Goal: Task Accomplishment & Management: Manage account settings

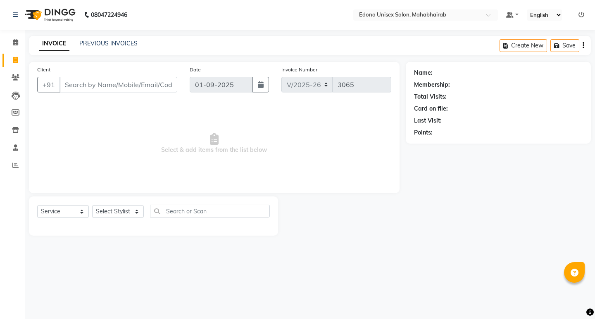
select select "5393"
select select "service"
click at [449, 289] on div "08047224946 Select Location × [GEOGRAPHIC_DATA] Unisex Salon, Mahabhairab Defau…" at bounding box center [297, 159] width 595 height 319
click at [17, 40] on icon at bounding box center [15, 42] width 5 height 6
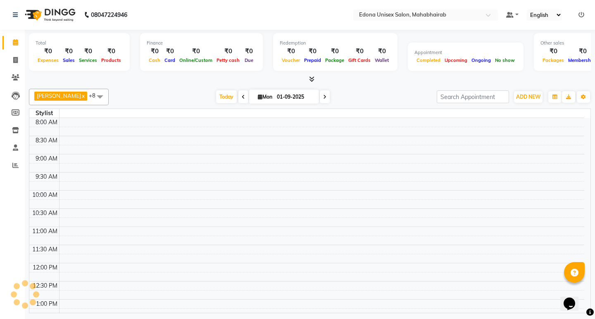
click at [17, 40] on icon at bounding box center [15, 42] width 5 height 6
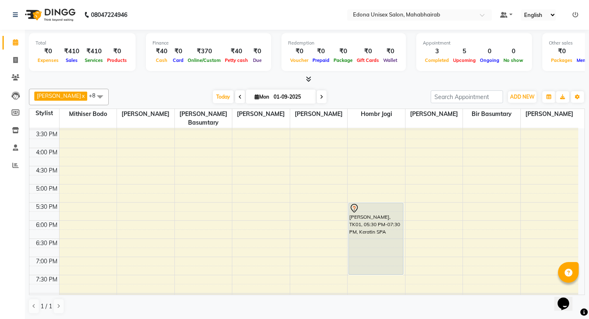
scroll to position [275, 0]
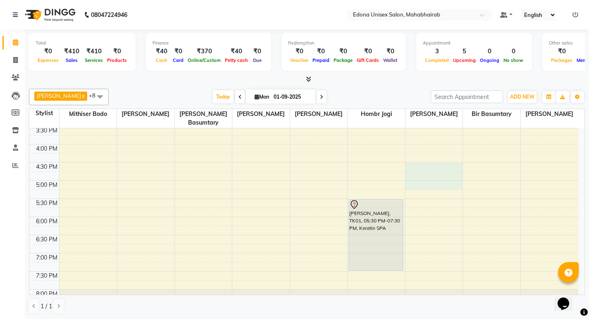
drag, startPoint x: 448, startPoint y: 176, endPoint x: 150, endPoint y: 161, distance: 299.1
click at [150, 161] on tbody "8:00 AM 8:30 AM 9:00 AM 9:30 AM 10:00 AM 10:30 AM 11:00 AM 11:30 AM 12:00 PM 12…" at bounding box center [303, 90] width 549 height 472
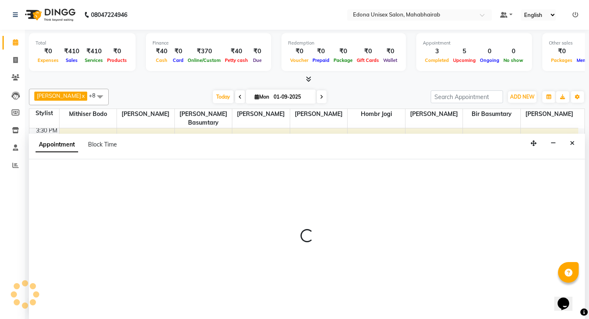
scroll to position [0, 0]
select select "69341"
select select "990"
select select "tentative"
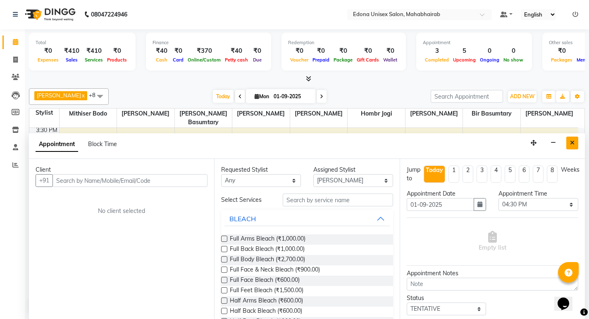
click at [572, 141] on icon "Close" at bounding box center [572, 143] width 5 height 6
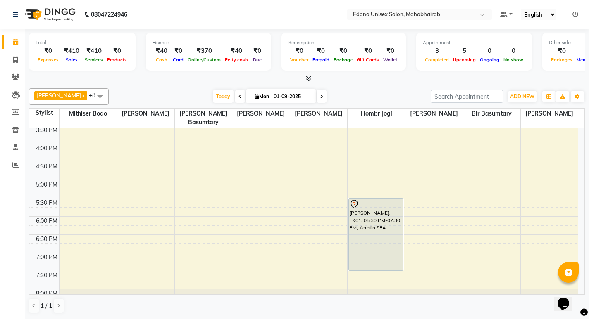
click at [276, 158] on div "8:00 AM 8:30 AM 9:00 AM 9:30 AM 10:00 AM 10:30 AM 11:00 AM 11:30 AM 12:00 PM 12…" at bounding box center [303, 89] width 549 height 472
select select "37934"
select select "tentative"
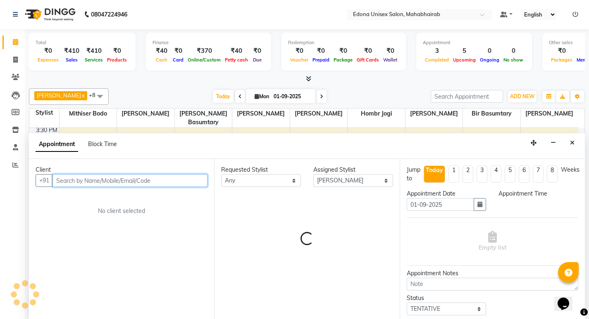
select select "990"
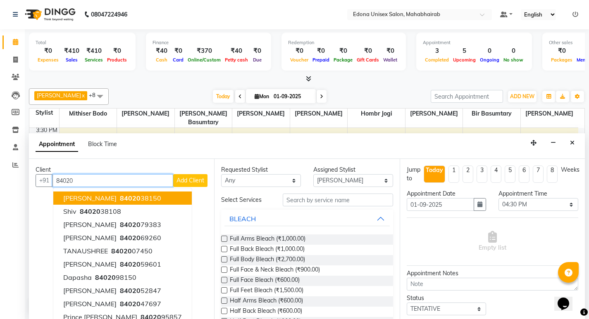
click at [137, 195] on ngb-highlight "84020 38150" at bounding box center [139, 198] width 43 height 8
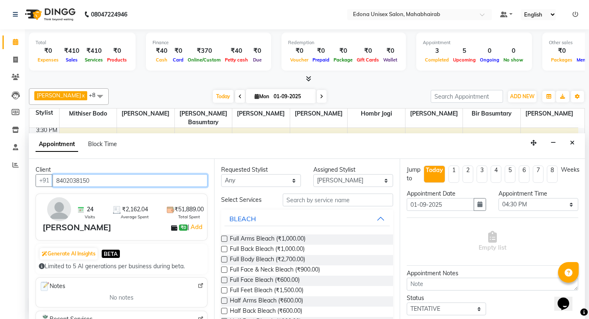
type input "8402038150"
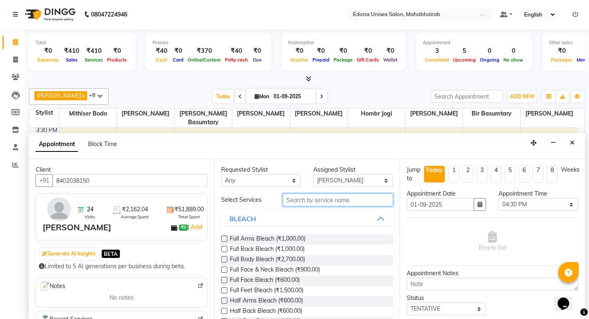
click at [328, 205] on input "text" at bounding box center [338, 200] width 110 height 13
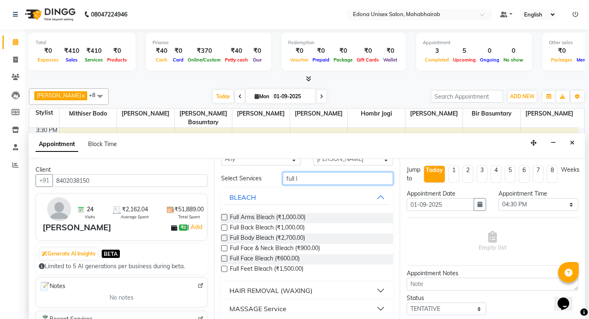
scroll to position [27, 0]
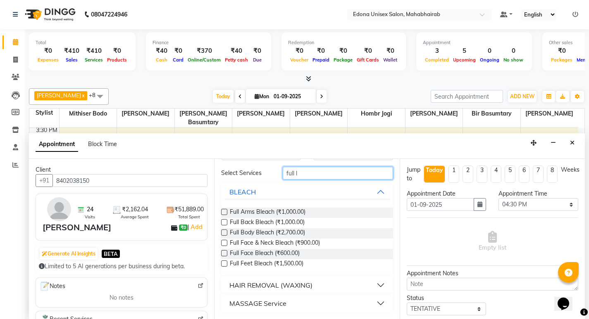
type input "full l"
click at [286, 286] on div "HAIR REMOVAL (WAXING)" at bounding box center [270, 286] width 83 height 10
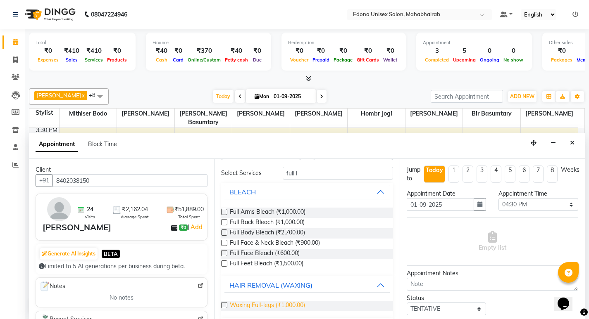
click at [269, 302] on span "Waxing Full-legs (₹1,000.00)" at bounding box center [267, 306] width 75 height 10
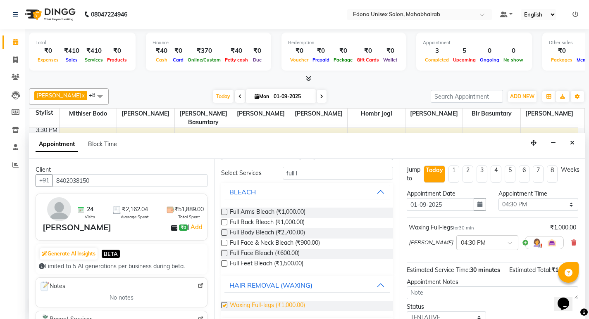
checkbox input "false"
click at [333, 173] on input "full l" at bounding box center [338, 173] width 110 height 13
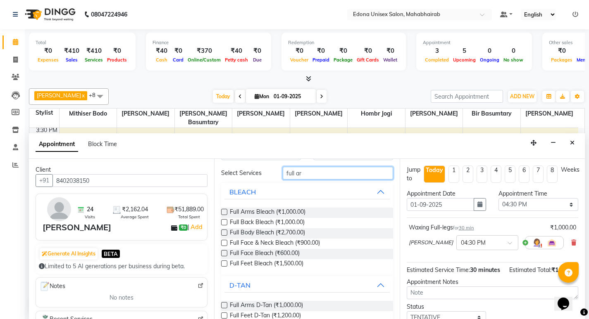
scroll to position [0, 0]
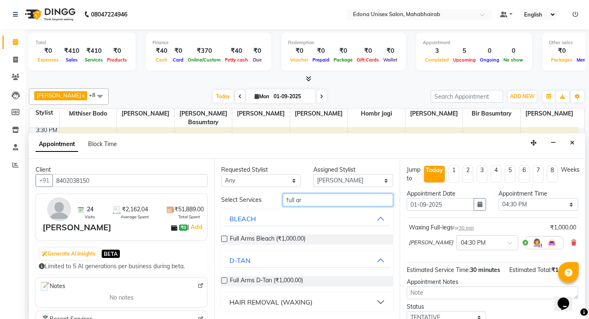
type input "full ar"
click at [296, 301] on div "HAIR REMOVAL (WAXING)" at bounding box center [270, 302] width 83 height 10
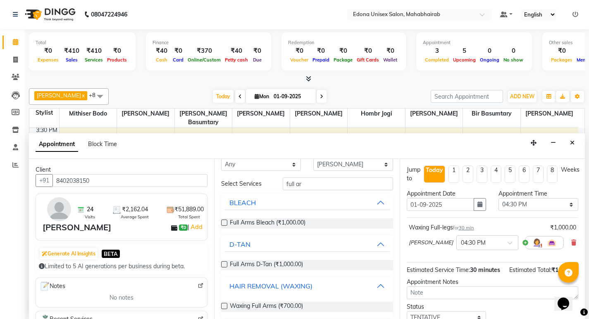
scroll to position [22, 0]
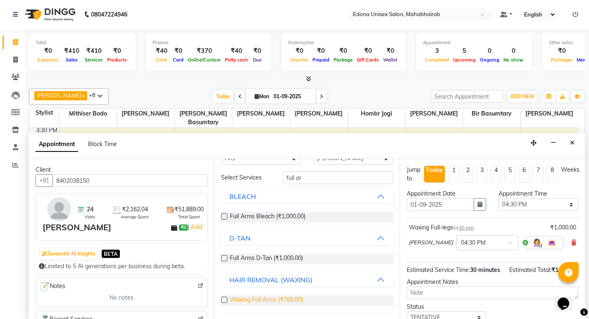
click at [269, 301] on span "Waxing Full Arms (₹700.00)" at bounding box center [266, 301] width 73 height 10
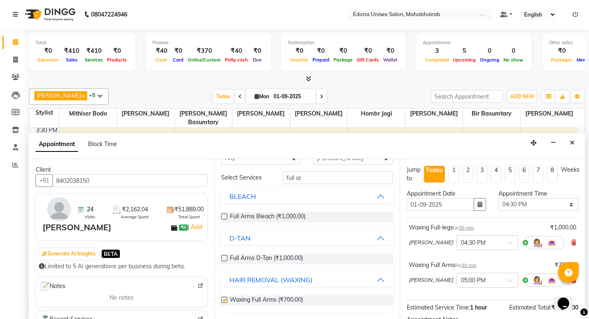
checkbox input "false"
click at [322, 177] on input "full ar" at bounding box center [338, 177] width 110 height 13
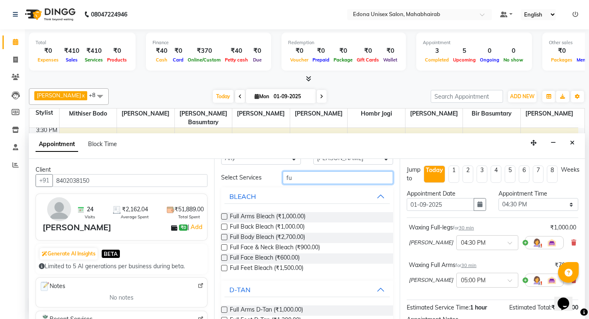
type input "f"
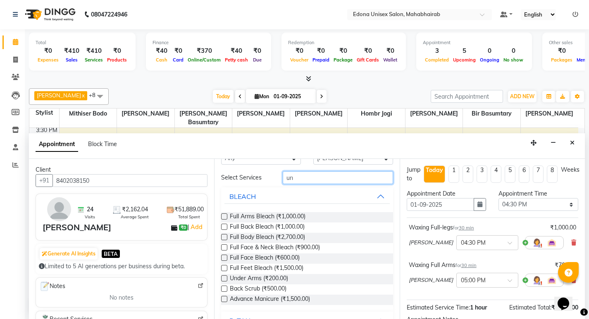
scroll to position [0, 0]
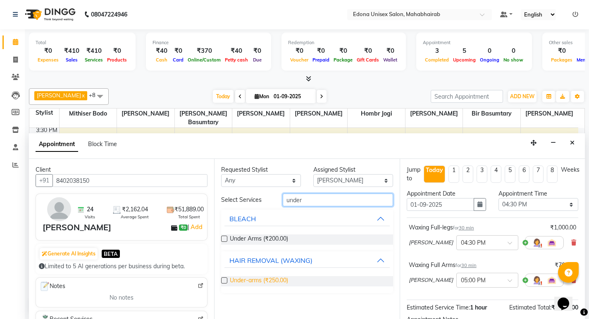
type input "under"
click at [243, 278] on span "Under-arms (₹250.00)" at bounding box center [259, 281] width 58 height 10
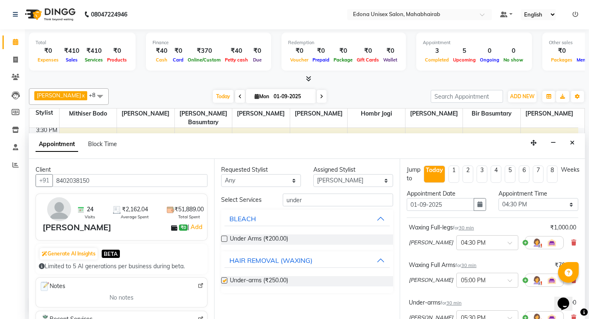
checkbox input "false"
click at [329, 198] on input "under" at bounding box center [338, 200] width 110 height 13
type input "u"
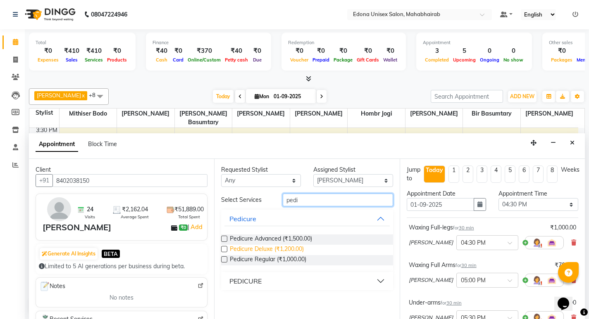
type input "pedi"
click at [255, 258] on span "Pedicure Regular (₹1,000.00)" at bounding box center [268, 260] width 76 height 10
checkbox input "false"
click at [338, 199] on input "pedi" at bounding box center [338, 200] width 110 height 13
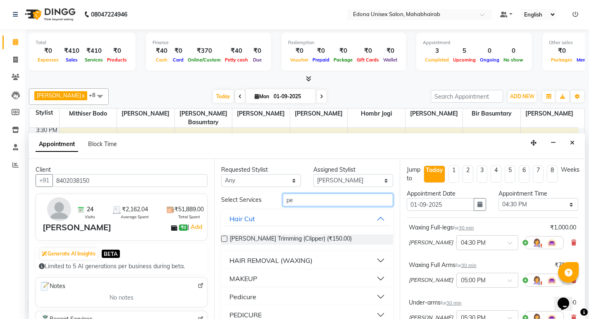
type input "p"
type input "eye"
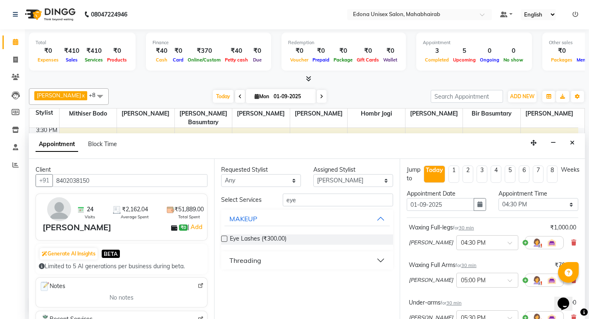
click at [240, 259] on div "Threading" at bounding box center [245, 261] width 32 height 10
drag, startPoint x: 258, startPoint y: 281, endPoint x: 270, endPoint y: 278, distance: 12.6
click at [258, 281] on span "Eyebrow (₹40.00)" at bounding box center [253, 281] width 46 height 10
checkbox input "false"
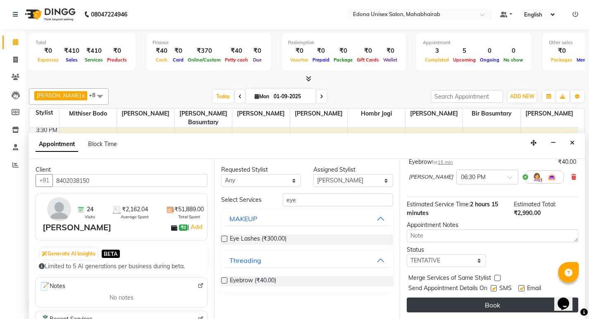
click at [476, 305] on button "Book" at bounding box center [492, 305] width 171 height 15
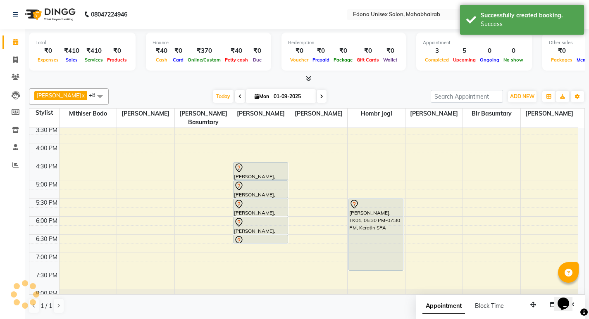
scroll to position [0, 0]
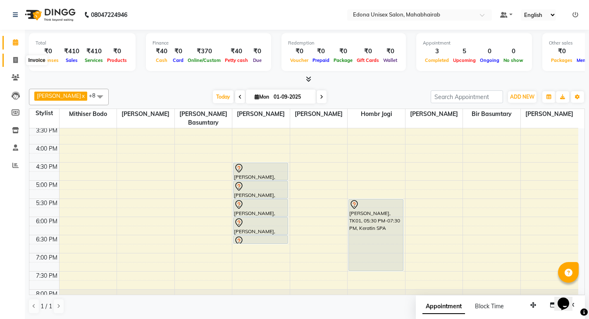
click at [17, 63] on icon at bounding box center [15, 60] width 5 height 6
select select "service"
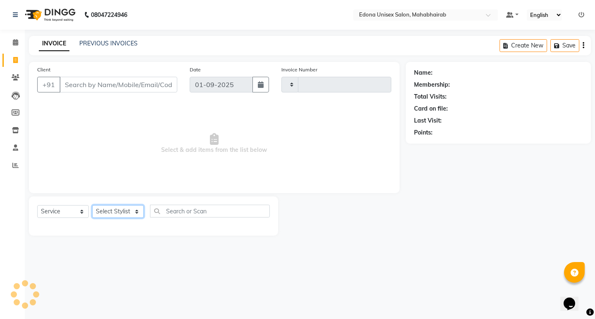
click at [132, 214] on select "Select Stylist" at bounding box center [118, 211] width 52 height 13
type input "3065"
select select "5393"
select select "47303"
click at [92, 205] on select "Select Stylist Admin Anju Sonar Bir Basumtary [PERSON_NAME] [PERSON_NAME] Hombr…" at bounding box center [118, 211] width 52 height 13
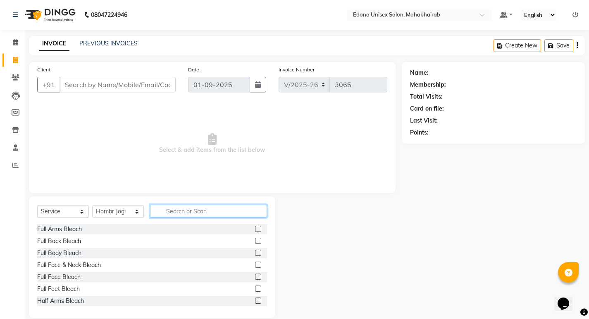
click at [190, 209] on input "text" at bounding box center [208, 211] width 117 height 13
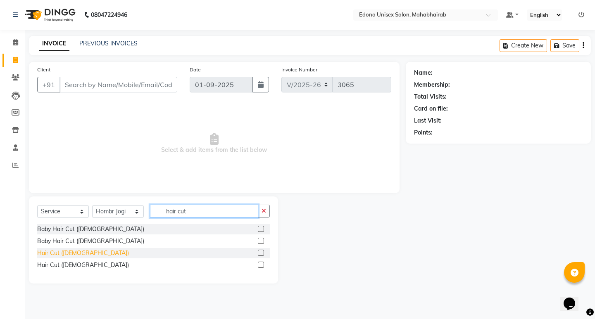
type input "hair cut"
click at [64, 256] on div "Hair Cut ([DEMOGRAPHIC_DATA])" at bounding box center [83, 253] width 92 height 9
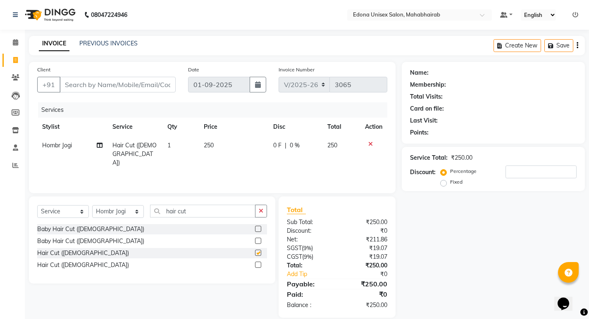
checkbox input "false"
drag, startPoint x: 271, startPoint y: 209, endPoint x: 264, endPoint y: 210, distance: 6.4
click at [265, 210] on div "Select Service Product Membership Package Voucher Prepaid Gift Card Select Styl…" at bounding box center [152, 240] width 246 height 87
drag, startPoint x: 262, startPoint y: 211, endPoint x: 254, endPoint y: 212, distance: 8.7
click at [262, 211] on icon "button" at bounding box center [261, 211] width 5 height 6
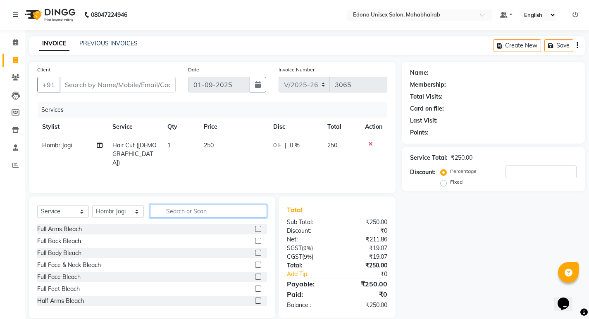
click at [230, 212] on input "text" at bounding box center [208, 211] width 117 height 13
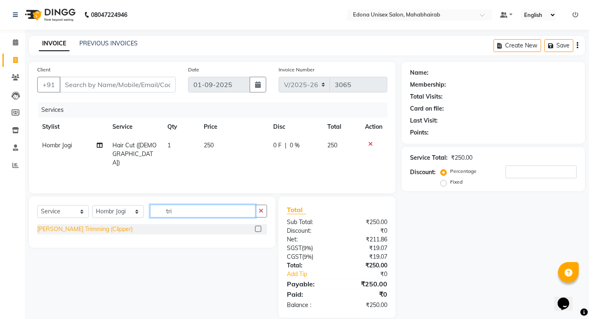
type input "tri"
click at [87, 231] on div "[PERSON_NAME] Trimming (Clipper)" at bounding box center [84, 229] width 95 height 9
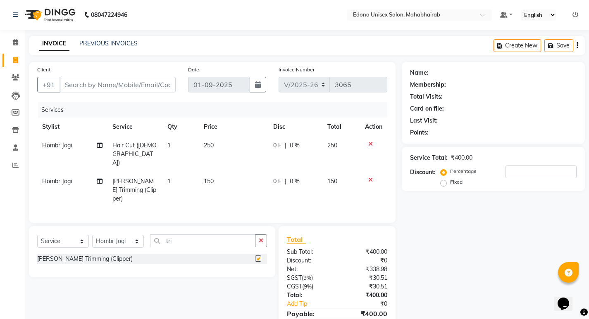
checkbox input "false"
click at [121, 87] on input "Client" at bounding box center [117, 85] width 116 height 16
click at [107, 83] on input "Client" at bounding box center [117, 85] width 116 height 16
type input "6"
type input "0"
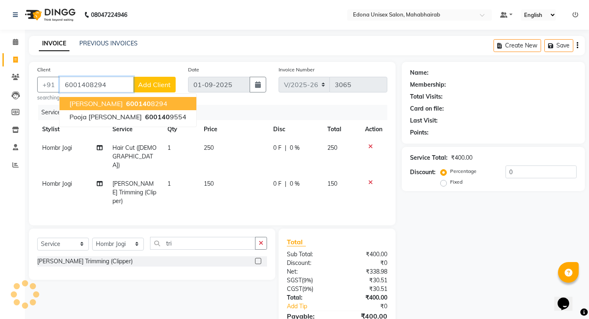
type input "6001408294"
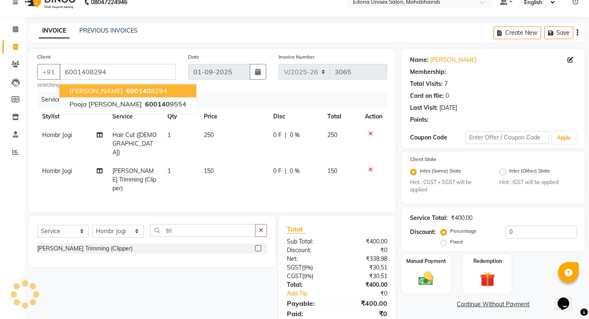
scroll to position [24, 0]
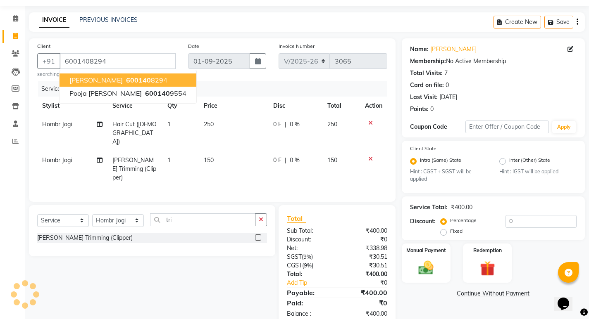
click at [371, 156] on icon at bounding box center [370, 159] width 5 height 6
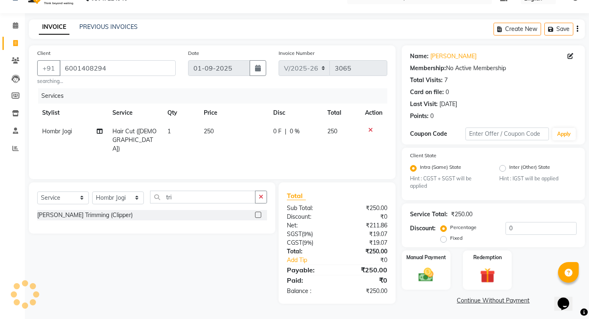
scroll to position [17, 0]
click at [441, 268] on div "Manual Payment" at bounding box center [425, 270] width 51 height 41
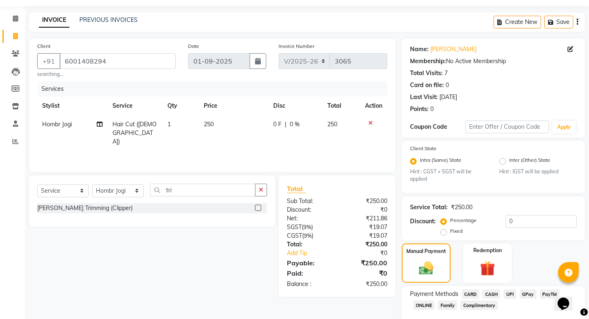
scroll to position [69, 0]
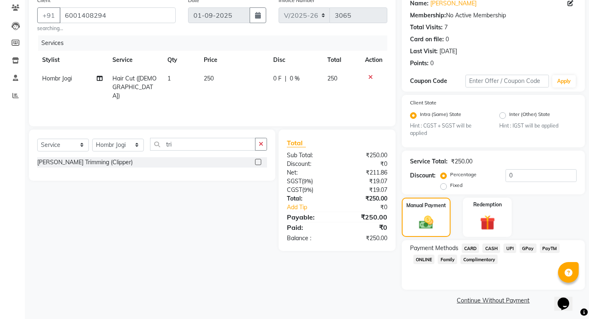
click at [493, 247] on span "CASH" at bounding box center [491, 249] width 18 height 10
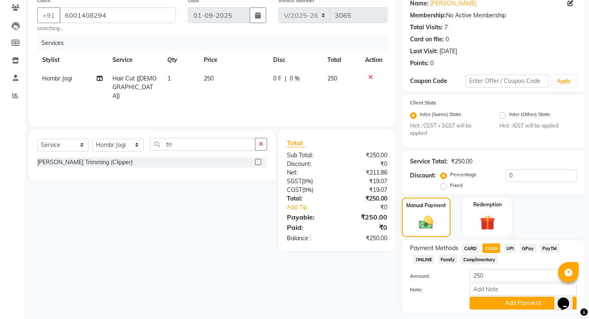
click at [511, 250] on span "UPI" at bounding box center [509, 249] width 13 height 10
click at [526, 303] on button "Add Payment" at bounding box center [522, 303] width 107 height 13
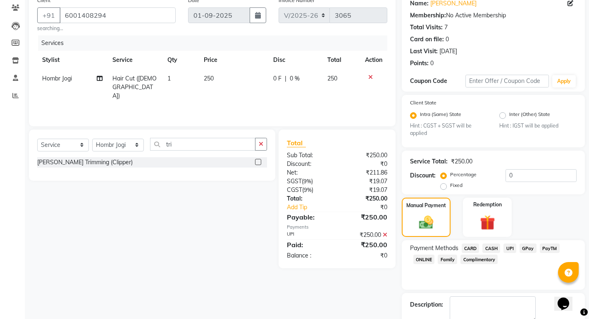
scroll to position [116, 0]
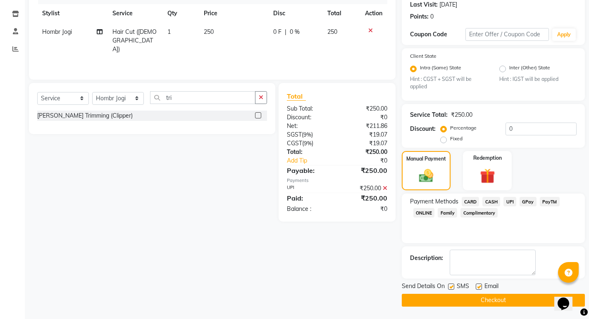
click at [500, 300] on button "Checkout" at bounding box center [493, 300] width 183 height 13
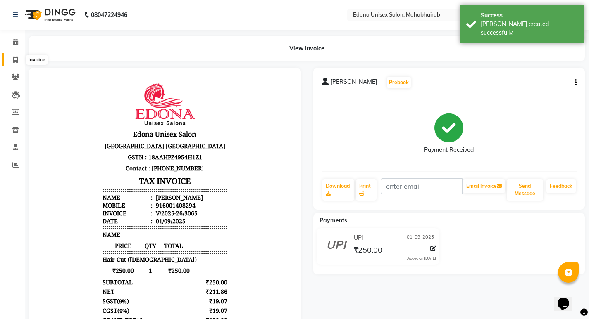
click at [12, 59] on span at bounding box center [15, 60] width 14 height 10
select select "service"
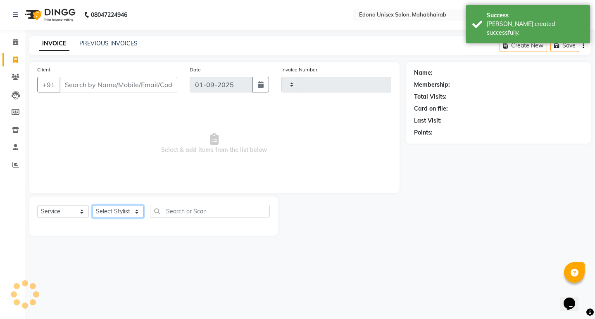
drag, startPoint x: 125, startPoint y: 217, endPoint x: 121, endPoint y: 211, distance: 7.4
click at [125, 217] on select "Select Stylist" at bounding box center [118, 211] width 52 height 13
click at [120, 209] on select "Select Stylist" at bounding box center [118, 211] width 52 height 13
type input "3066"
select select "5393"
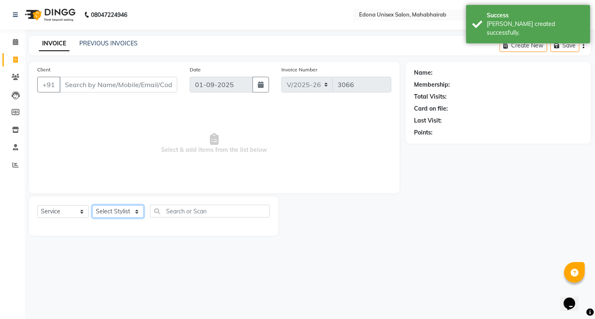
click at [136, 209] on select "Select Stylist Admin Anju Sonar Bir Basumtary [PERSON_NAME] [PERSON_NAME] Hombr…" at bounding box center [118, 211] width 52 height 13
select select "35980"
click at [92, 205] on select "Select Stylist Admin Anju Sonar Bir Basumtary [PERSON_NAME] [PERSON_NAME] Hombr…" at bounding box center [118, 211] width 52 height 13
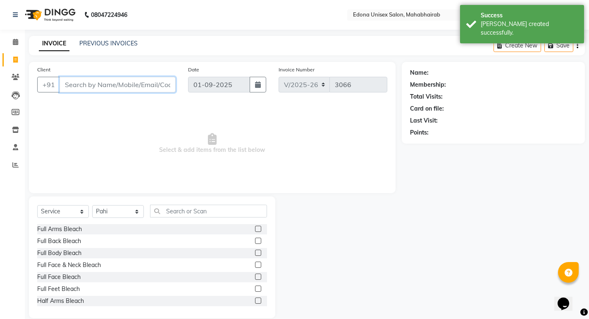
click at [97, 88] on input "Client" at bounding box center [117, 85] width 116 height 16
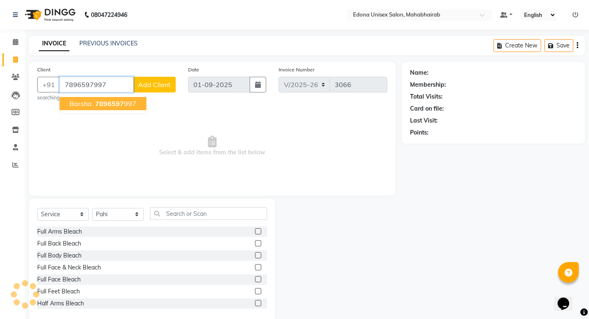
type input "7896597997"
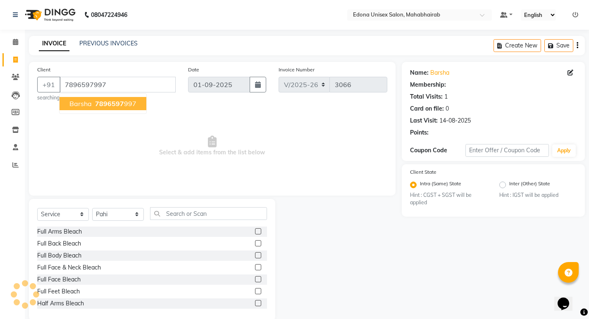
click at [110, 102] on span "7896597" at bounding box center [109, 104] width 29 height 8
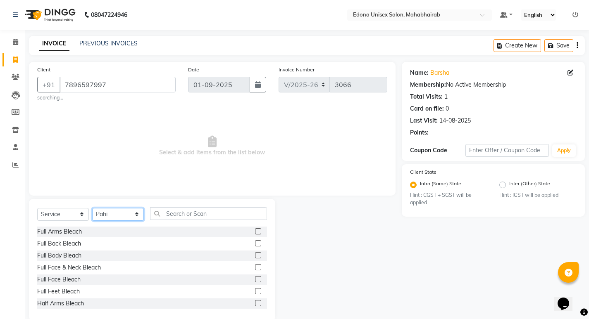
drag, startPoint x: 128, startPoint y: 213, endPoint x: 121, endPoint y: 210, distance: 7.2
click at [128, 213] on select "Select Stylist Admin Anju Sonar Bir Basumtary [PERSON_NAME] [PERSON_NAME] Hombr…" at bounding box center [118, 214] width 52 height 13
select select "35911"
click at [92, 208] on select "Select Stylist Admin Anju Sonar Bir Basumtary [PERSON_NAME] [PERSON_NAME] Hombr…" at bounding box center [118, 214] width 52 height 13
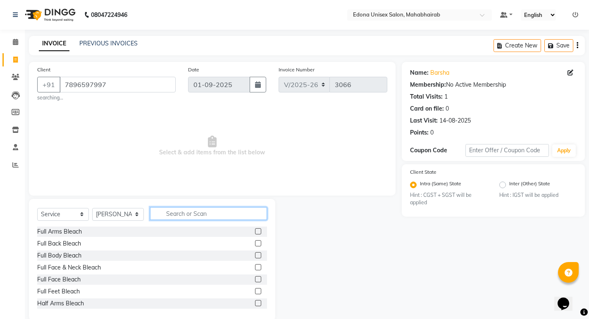
click at [189, 215] on input "text" at bounding box center [208, 213] width 117 height 13
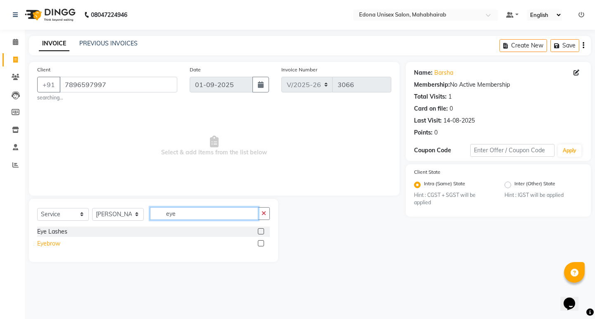
type input "eye"
drag, startPoint x: 56, startPoint y: 244, endPoint x: 119, endPoint y: 238, distance: 62.6
click at [57, 244] on div "Eyebrow" at bounding box center [48, 244] width 23 height 9
checkbox input "false"
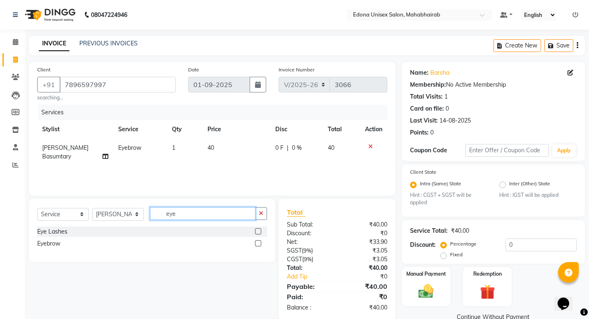
click at [208, 217] on input "eye" at bounding box center [202, 213] width 105 height 13
type input "e"
type input "upp"
click at [59, 243] on div "Upper lip" at bounding box center [49, 244] width 24 height 9
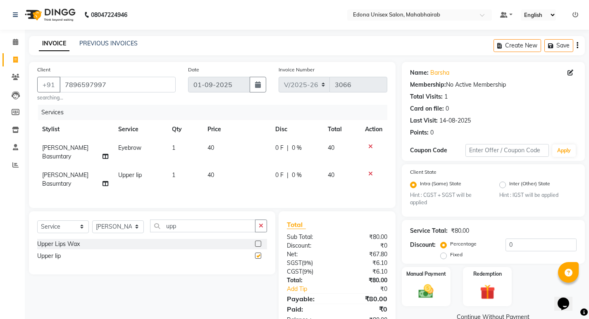
checkbox input "false"
click at [204, 220] on input "upp" at bounding box center [202, 226] width 105 height 13
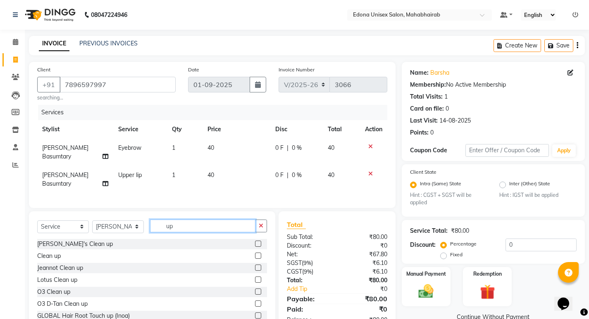
type input "u"
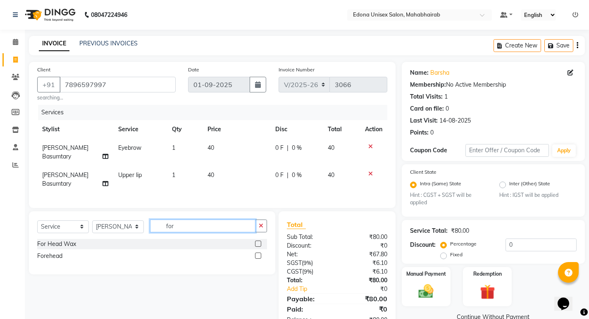
type input "for"
click at [63, 251] on div "Forehead" at bounding box center [152, 256] width 230 height 10
click at [62, 252] on div "Forehead" at bounding box center [49, 256] width 25 height 9
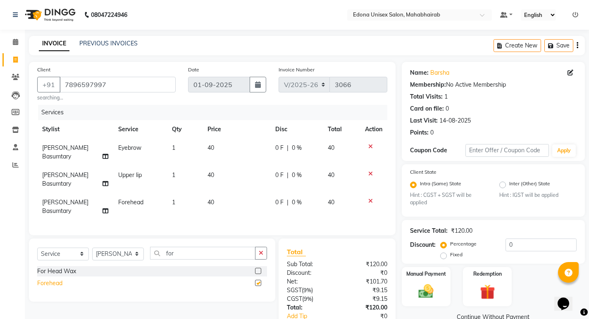
checkbox input "false"
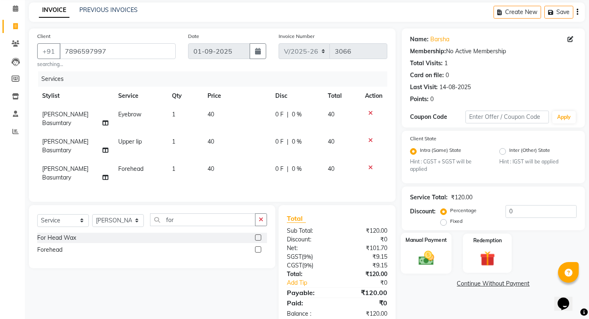
drag, startPoint x: 424, startPoint y: 262, endPoint x: 430, endPoint y: 261, distance: 5.8
click at [425, 262] on img at bounding box center [425, 259] width 25 height 18
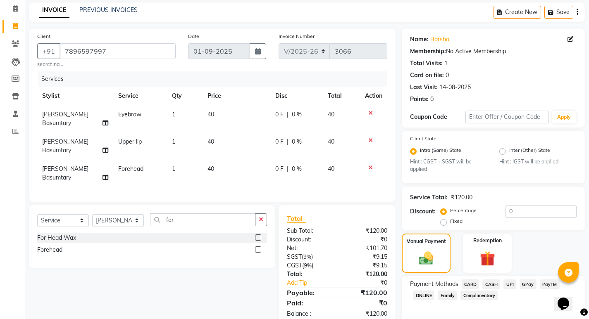
scroll to position [69, 0]
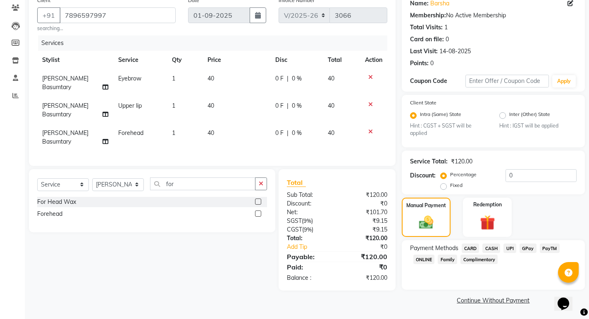
click at [507, 247] on span "UPI" at bounding box center [509, 249] width 13 height 10
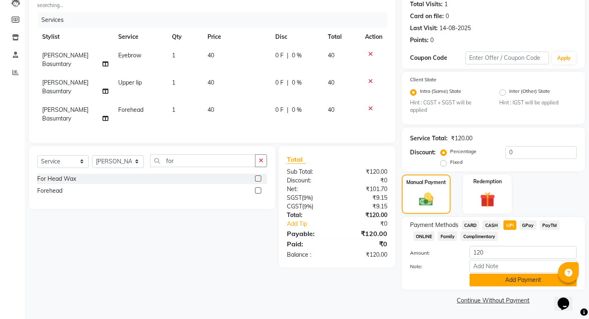
click at [508, 277] on button "Add Payment" at bounding box center [522, 280] width 107 height 13
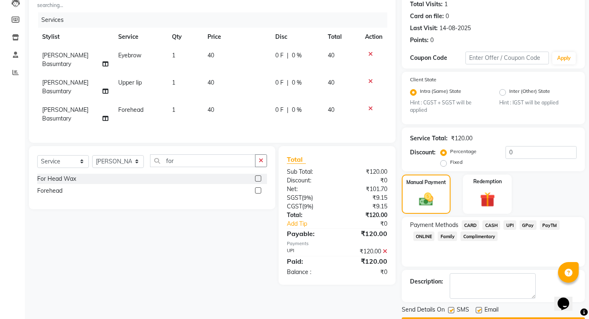
scroll to position [116, 0]
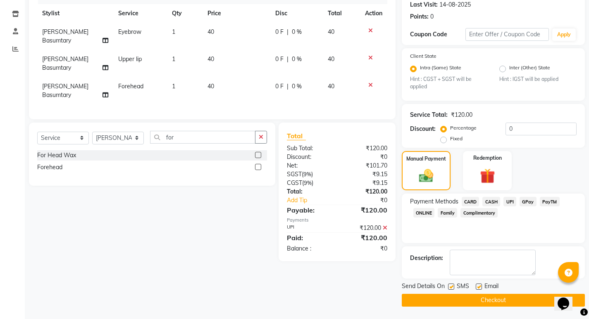
click at [491, 299] on button "Checkout" at bounding box center [493, 300] width 183 height 13
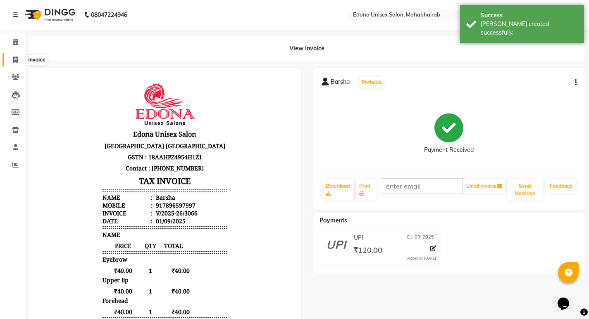
click at [20, 58] on span at bounding box center [15, 60] width 14 height 10
select select "service"
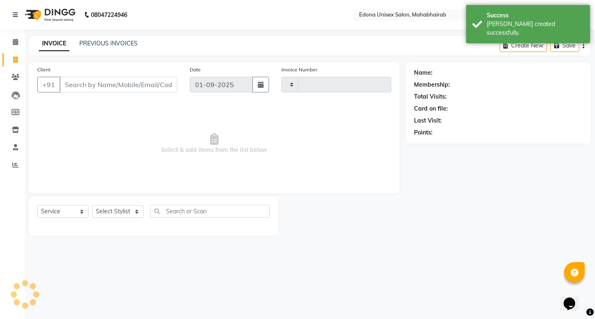
type input "3067"
select select "5393"
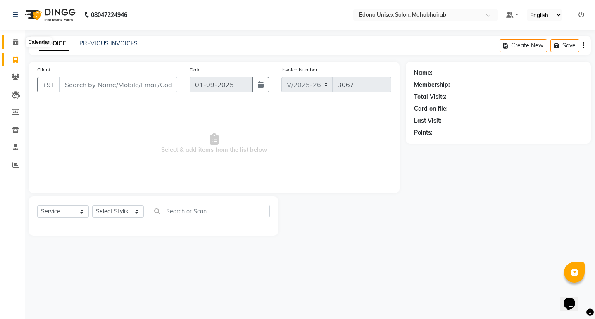
click at [17, 42] on icon at bounding box center [15, 42] width 5 height 6
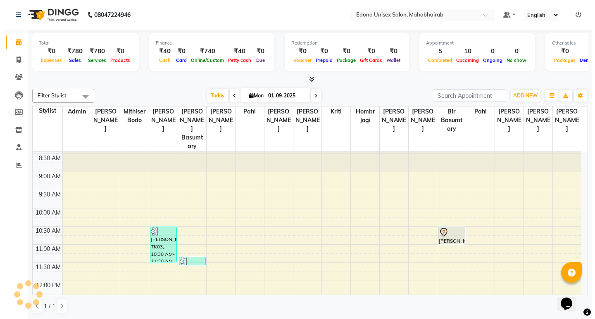
scroll to position [33, 0]
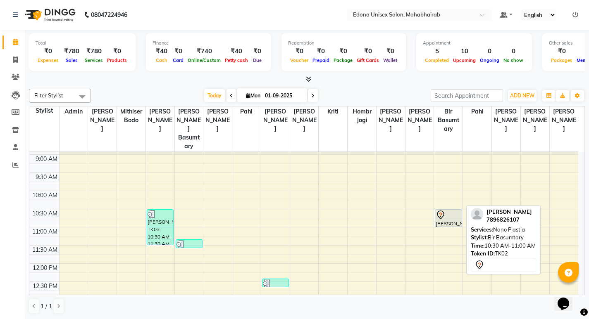
click at [455, 210] on div at bounding box center [447, 215] width 25 height 10
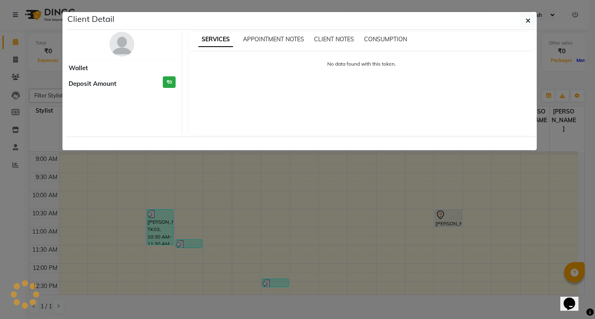
select select "7"
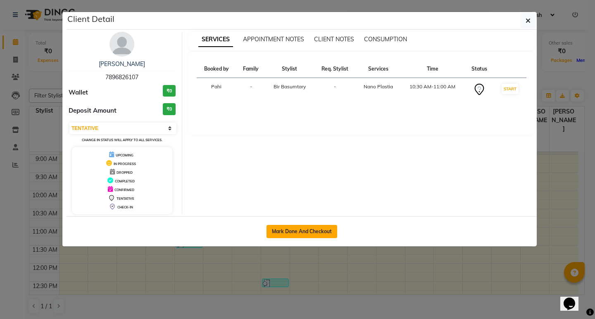
click at [299, 228] on button "Mark Done And Checkout" at bounding box center [301, 231] width 71 height 13
select select "service"
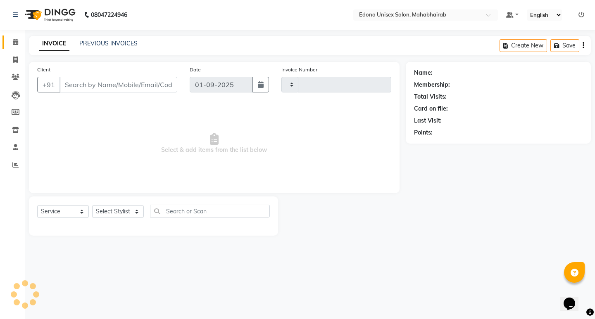
type input "3067"
select select "5393"
drag, startPoint x: 328, startPoint y: 157, endPoint x: 324, endPoint y: 160, distance: 5.0
click at [325, 160] on span "Select & add items from the list below" at bounding box center [214, 143] width 354 height 83
type input "7896826107"
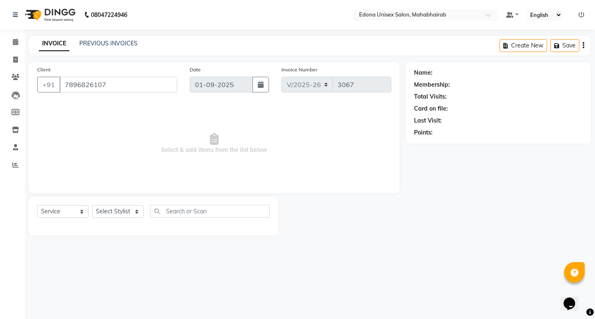
select select "69793"
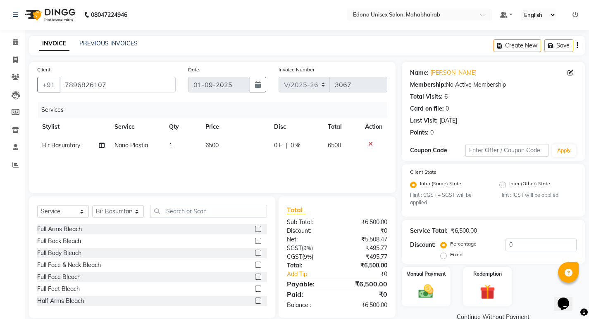
click at [371, 143] on icon at bounding box center [370, 144] width 5 height 6
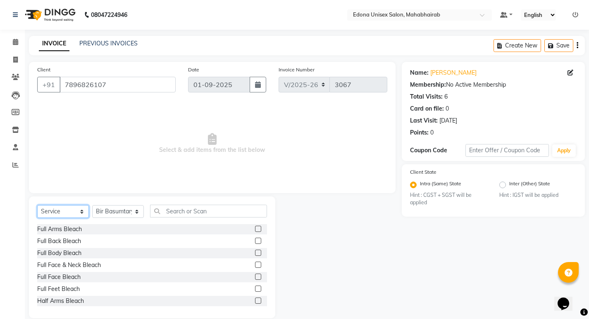
drag, startPoint x: 71, startPoint y: 211, endPoint x: 66, endPoint y: 216, distance: 6.7
click at [71, 211] on select "Select Service Product Membership Package Voucher Prepaid Gift Card" at bounding box center [63, 211] width 52 height 13
select select "product"
click at [37, 205] on select "Select Service Product Membership Package Voucher Prepaid Gift Card" at bounding box center [63, 211] width 52 height 13
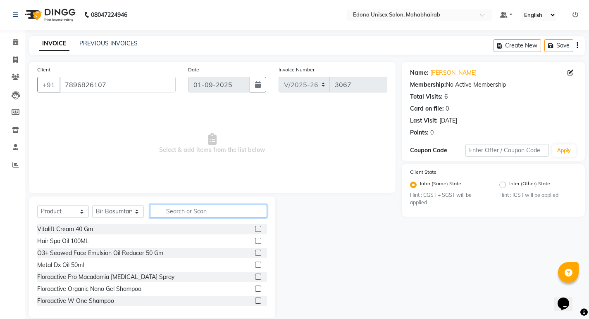
click at [195, 211] on input "text" at bounding box center [208, 211] width 117 height 13
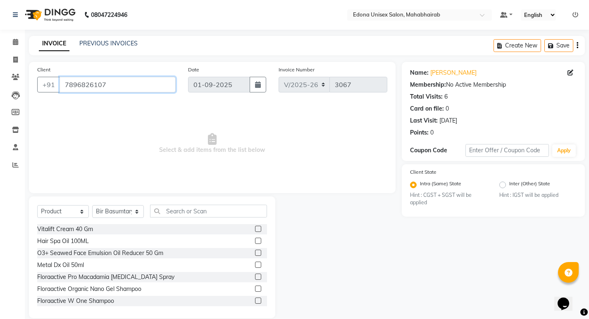
drag, startPoint x: 62, startPoint y: 84, endPoint x: 121, endPoint y: 84, distance: 59.1
click at [121, 84] on input "7896826107" at bounding box center [117, 85] width 116 height 16
click at [19, 63] on span at bounding box center [15, 60] width 14 height 10
select select "service"
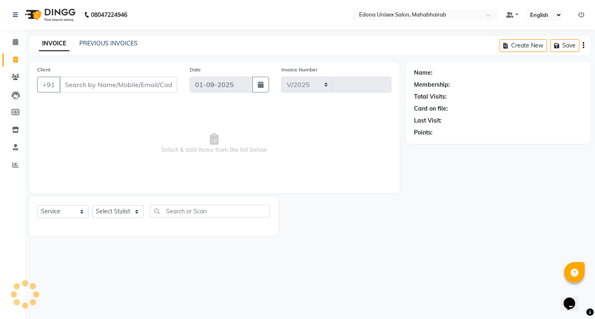
select select "5393"
type input "3067"
click at [16, 76] on icon at bounding box center [16, 77] width 8 height 6
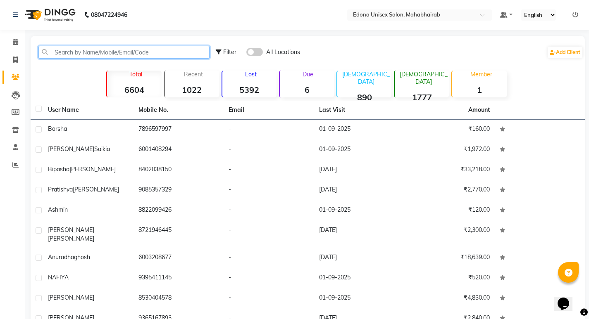
paste input "7896826107"
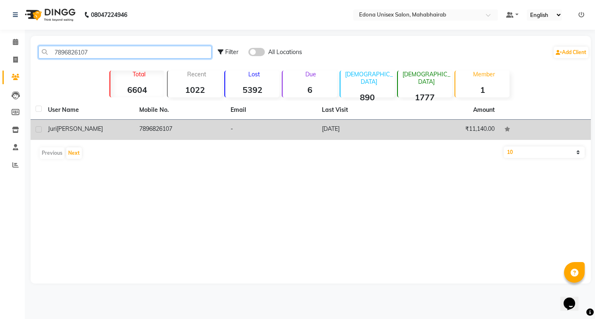
type input "7896826107"
click at [170, 127] on td "7896826107" at bounding box center [179, 130] width 91 height 20
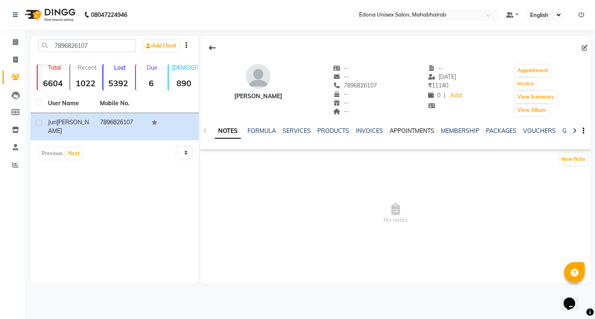
drag, startPoint x: 417, startPoint y: 131, endPoint x: 410, endPoint y: 131, distance: 6.6
click at [416, 131] on link "APPOINTMENTS" at bounding box center [412, 130] width 45 height 7
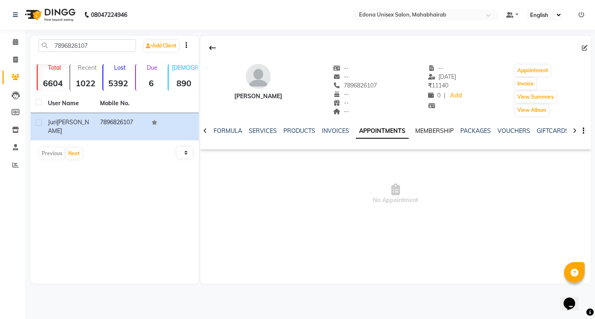
click at [426, 128] on link "MEMBERSHIP" at bounding box center [434, 130] width 38 height 7
click at [470, 132] on link "PACKAGES" at bounding box center [467, 130] width 31 height 7
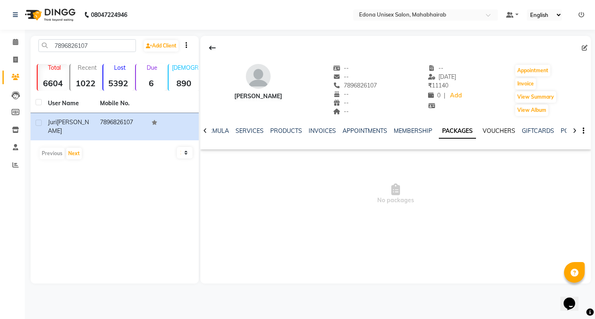
click at [492, 130] on link "VOUCHERS" at bounding box center [499, 130] width 33 height 7
click at [250, 132] on link "SERVICES" at bounding box center [243, 130] width 28 height 7
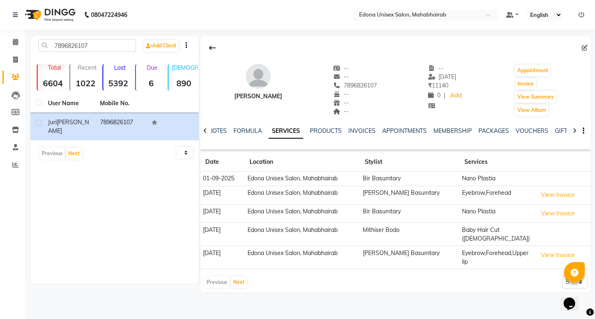
click at [459, 180] on td "Nano Plastia" at bounding box center [496, 179] width 75 height 14
drag, startPoint x: 476, startPoint y: 177, endPoint x: 469, endPoint y: 176, distance: 7.1
click at [474, 178] on td "Nano Plastia" at bounding box center [496, 179] width 75 height 14
click at [248, 130] on link "FORMULA" at bounding box center [247, 130] width 29 height 7
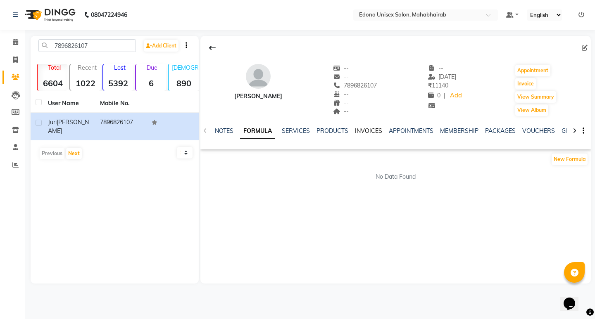
click at [363, 129] on link "INVOICES" at bounding box center [368, 130] width 27 height 7
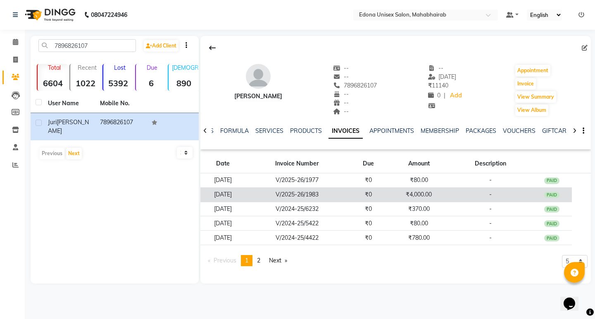
click at [422, 195] on td "₹4,000.00" at bounding box center [419, 195] width 60 height 14
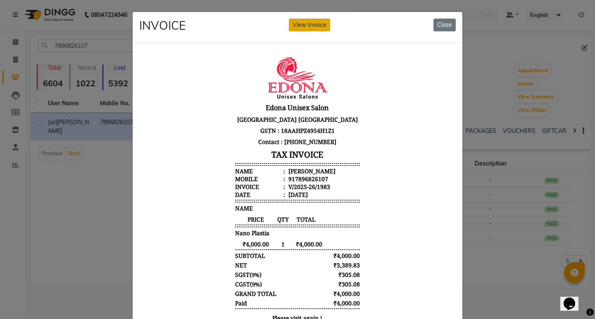
click at [312, 21] on button "View Invoice" at bounding box center [309, 25] width 41 height 13
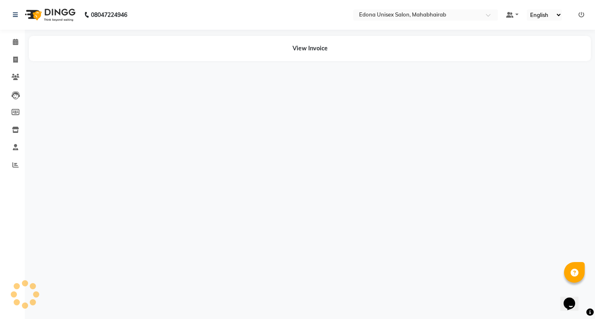
click at [417, 119] on div "08047224946 Select Location × [GEOGRAPHIC_DATA] Unisex Salon, Mahabhairab Defau…" at bounding box center [297, 159] width 595 height 319
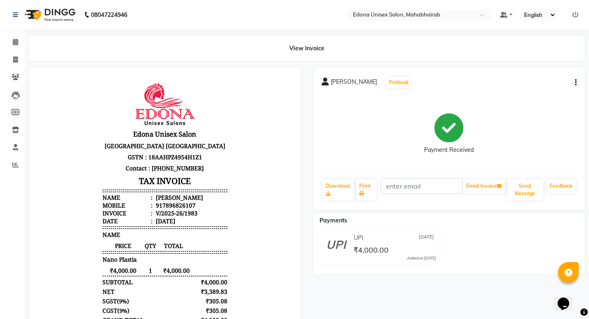
click at [576, 81] on div "[PERSON_NAME] Prebook Payment Received Download Print Email Invoice Send Messag…" at bounding box center [449, 139] width 272 height 142
click at [575, 83] on icon "button" at bounding box center [576, 83] width 2 height 0
click at [524, 84] on div "Edit Item Staff" at bounding box center [534, 83] width 57 height 10
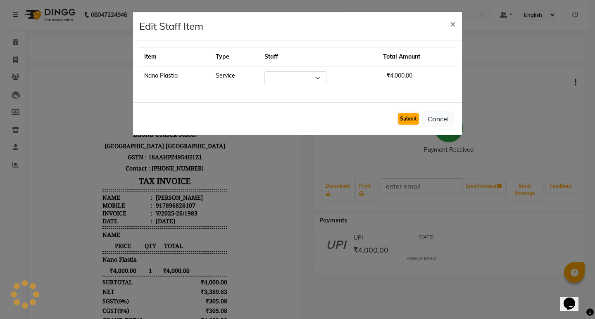
select select "69793"
click at [408, 122] on button "Submit" at bounding box center [408, 119] width 21 height 12
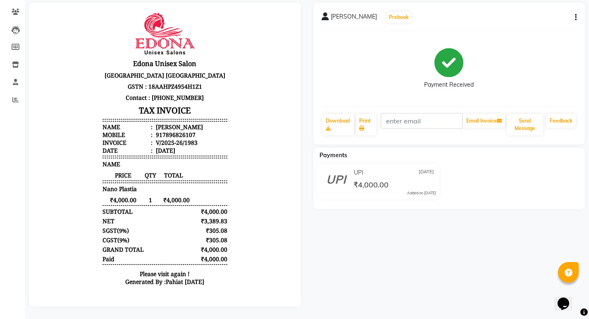
scroll to position [7, 0]
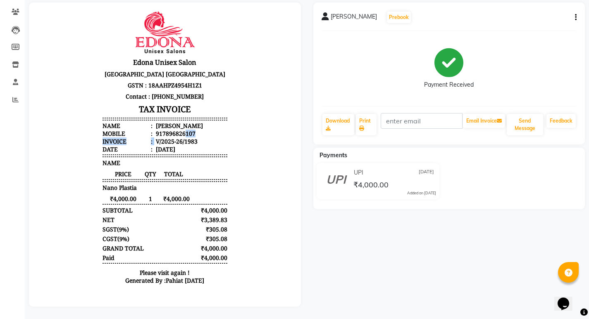
drag, startPoint x: 179, startPoint y: 138, endPoint x: 171, endPoint y: 138, distance: 8.3
click at [180, 138] on ul "Name : [PERSON_NAME] Mobile : 917896826107 Invoice : V/2025-26/1983 Date : [DAT…" at bounding box center [164, 137] width 125 height 31
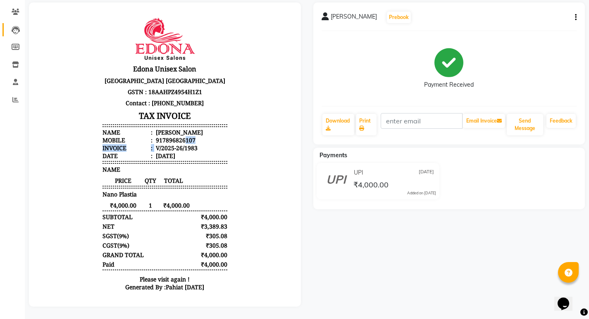
scroll to position [0, 0]
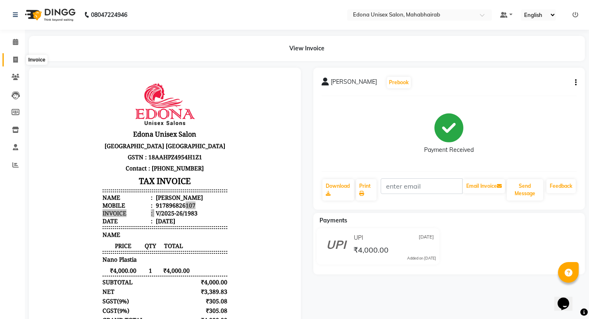
click at [14, 60] on icon at bounding box center [15, 60] width 5 height 6
select select "service"
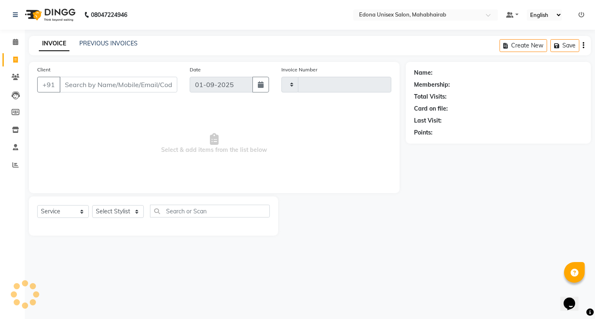
type input "3067"
select select "5393"
click at [73, 106] on span "Select & add items from the list below" at bounding box center [214, 143] width 354 height 83
click at [126, 207] on select "Select Stylist Admin Anju Sonar Bir Basumtary [PERSON_NAME] [PERSON_NAME] Hombr…" at bounding box center [118, 211] width 52 height 13
click at [183, 136] on span "Select & add items from the list below" at bounding box center [214, 143] width 354 height 83
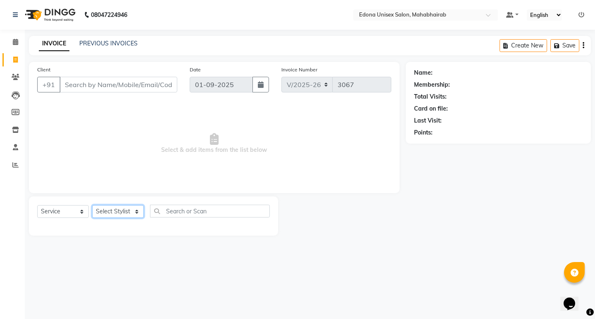
drag, startPoint x: 126, startPoint y: 209, endPoint x: 67, endPoint y: 190, distance: 61.9
click at [127, 209] on select "Select Stylist Admin Anju Sonar Bir Basumtary [PERSON_NAME] [PERSON_NAME] Hombr…" at bounding box center [118, 211] width 52 height 13
select select "47303"
click at [92, 205] on select "Select Stylist Admin Anju Sonar Bir Basumtary [PERSON_NAME] [PERSON_NAME] Hombr…" at bounding box center [118, 211] width 52 height 13
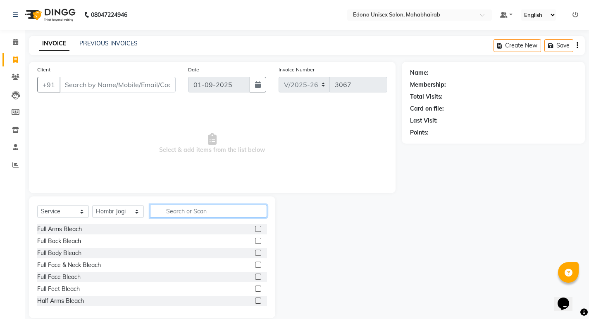
drag, startPoint x: 216, startPoint y: 210, endPoint x: 210, endPoint y: 205, distance: 8.2
click at [215, 211] on input "text" at bounding box center [208, 211] width 117 height 13
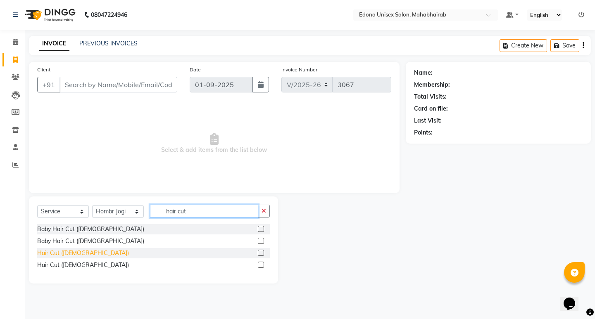
type input "hair cut"
click at [51, 255] on div "Hair Cut ([DEMOGRAPHIC_DATA])" at bounding box center [83, 253] width 92 height 9
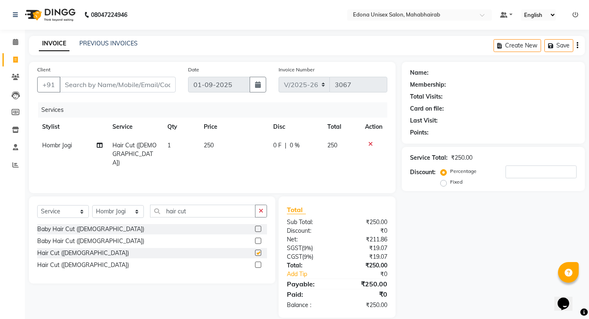
checkbox input "false"
drag, startPoint x: 261, startPoint y: 212, endPoint x: 232, endPoint y: 208, distance: 29.2
click at [259, 212] on icon "button" at bounding box center [261, 211] width 5 height 6
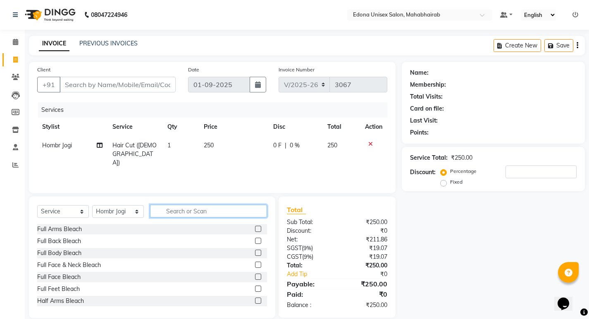
click at [180, 211] on input "text" at bounding box center [208, 211] width 117 height 13
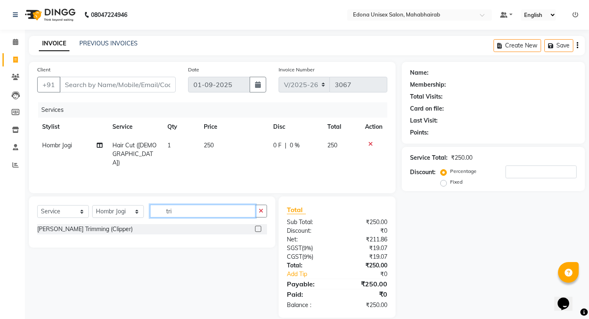
type input "tri"
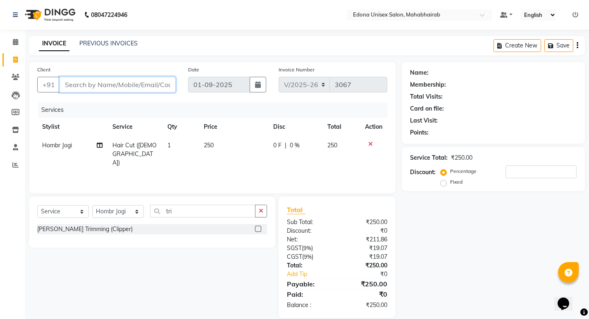
click at [113, 85] on input "Client" at bounding box center [117, 85] width 116 height 16
type input "8"
type input "0"
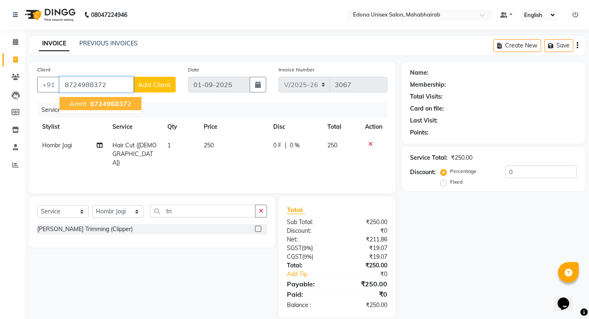
type input "8724988372"
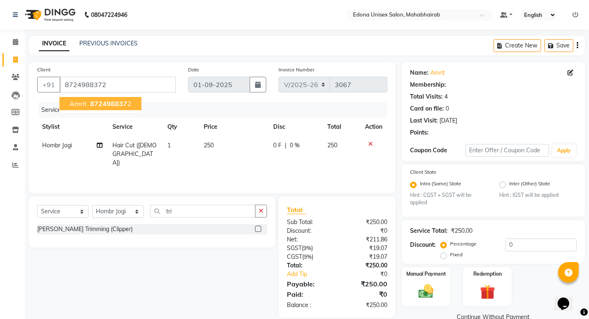
click at [117, 103] on span "872498837" at bounding box center [108, 104] width 37 height 8
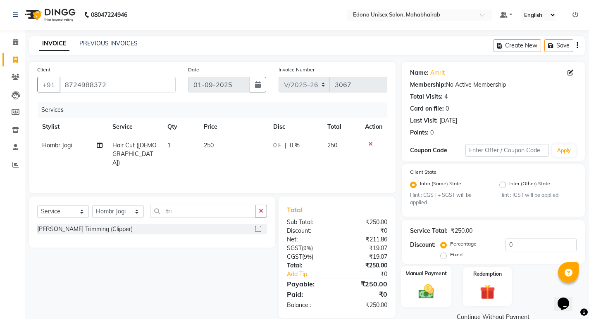
click at [424, 294] on img at bounding box center [425, 292] width 25 height 18
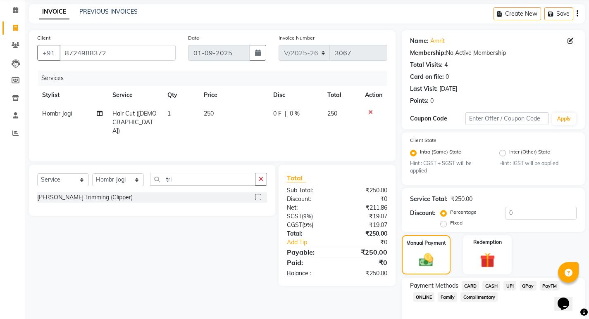
scroll to position [69, 0]
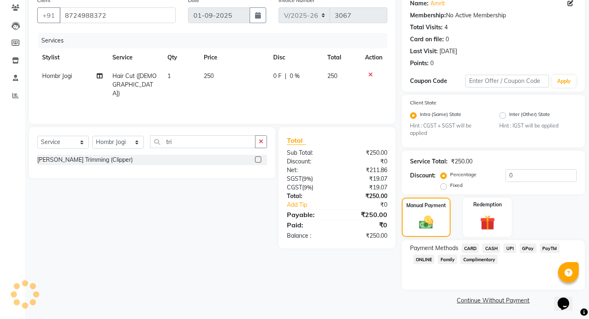
click at [507, 248] on span "UPI" at bounding box center [509, 249] width 13 height 10
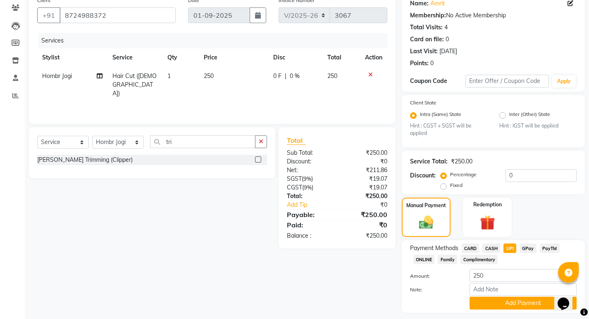
scroll to position [93, 0]
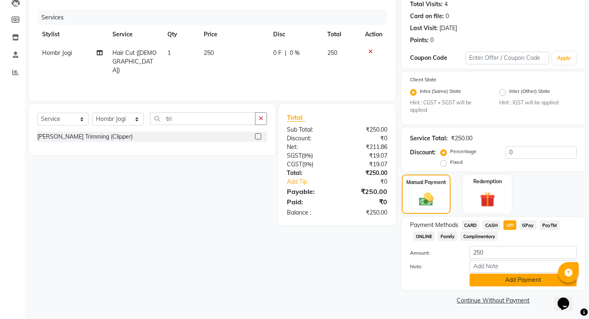
click at [505, 280] on button "Add Payment" at bounding box center [522, 280] width 107 height 13
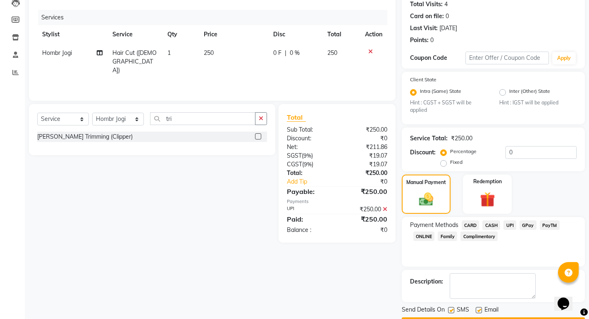
scroll to position [116, 0]
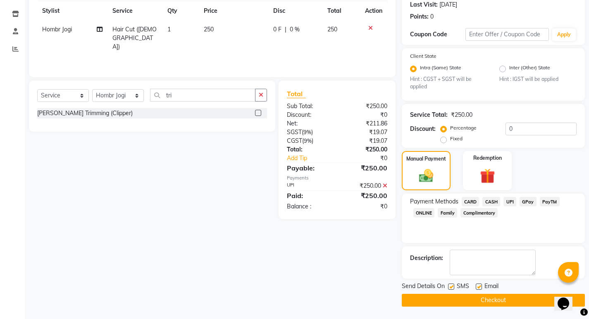
click at [480, 297] on button "Checkout" at bounding box center [493, 300] width 183 height 13
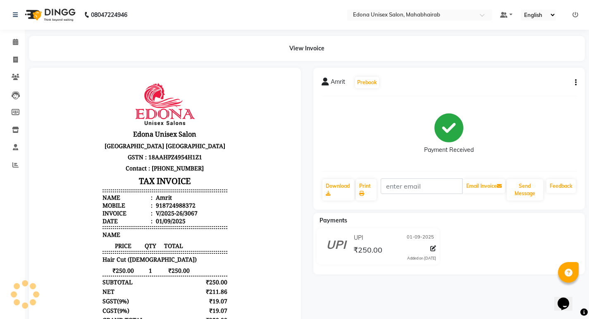
drag, startPoint x: 467, startPoint y: 118, endPoint x: 570, endPoint y: 334, distance: 239.3
click at [570, 319] on html "08047224946 Select Location × [GEOGRAPHIC_DATA] Unisex Salon, Mahabhairab Defau…" at bounding box center [294, 159] width 589 height 319
drag, startPoint x: 364, startPoint y: 130, endPoint x: 226, endPoint y: 46, distance: 161.8
click at [364, 130] on div "Payment Received" at bounding box center [448, 134] width 255 height 62
click at [17, 59] on icon at bounding box center [15, 60] width 5 height 6
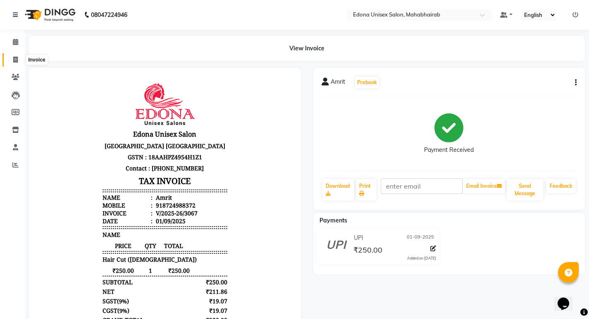
select select "service"
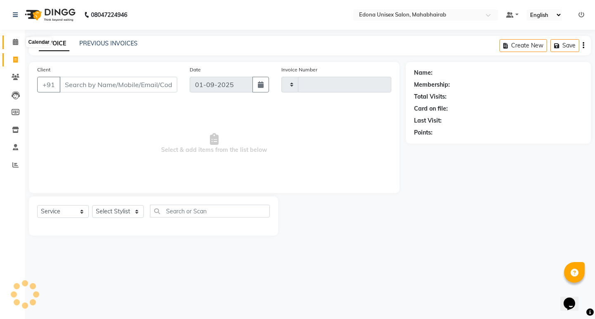
click at [10, 42] on span at bounding box center [15, 43] width 14 height 10
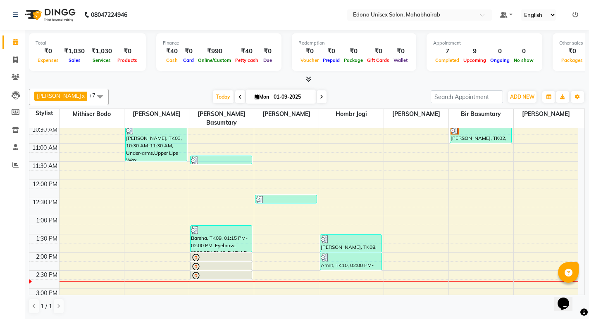
scroll to position [134, 0]
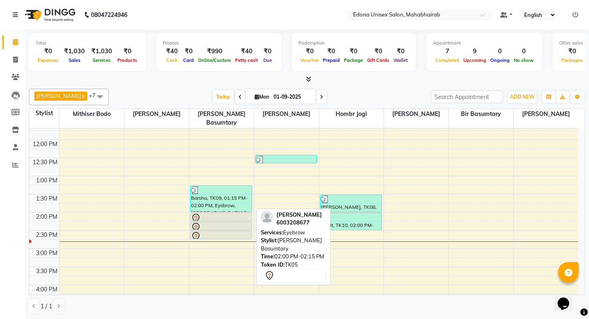
click at [212, 214] on div at bounding box center [221, 219] width 60 height 10
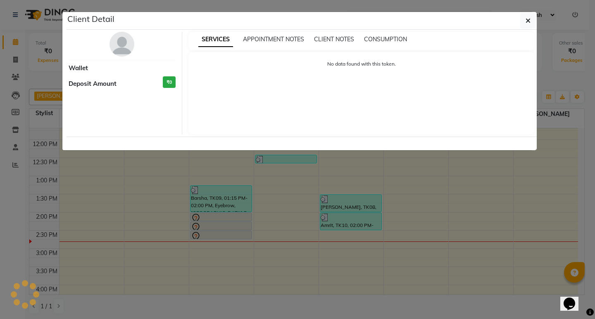
select select "7"
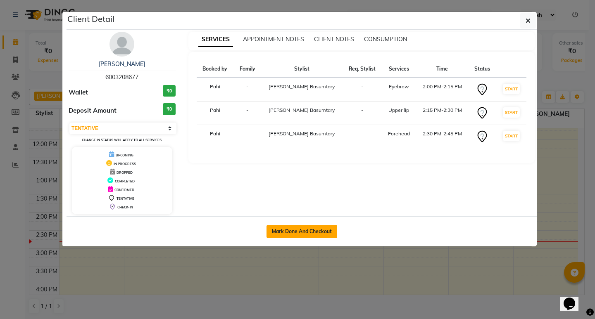
click at [305, 231] on button "Mark Done And Checkout" at bounding box center [301, 231] width 71 height 13
select select "service"
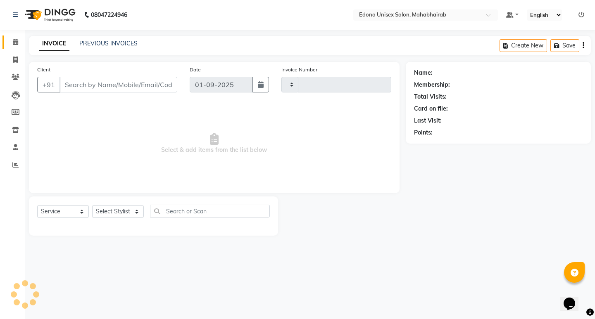
type input "3068"
select select "5393"
type input "6003208677"
select select "35911"
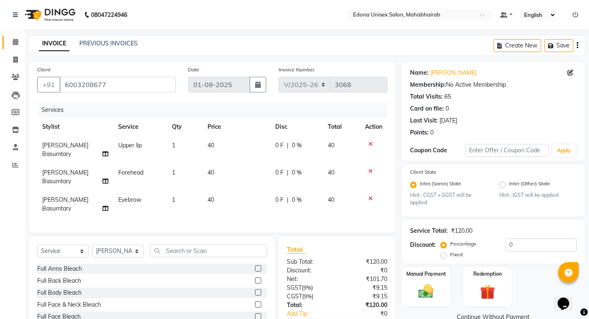
scroll to position [31, 0]
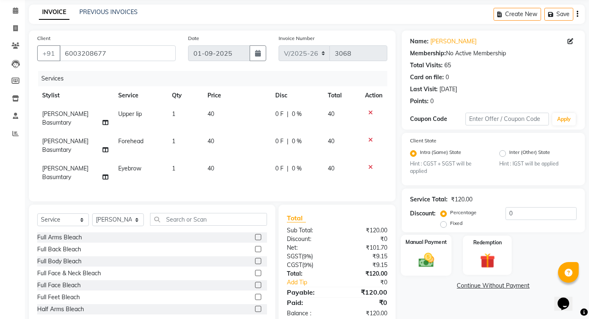
click at [425, 252] on img at bounding box center [425, 261] width 25 height 18
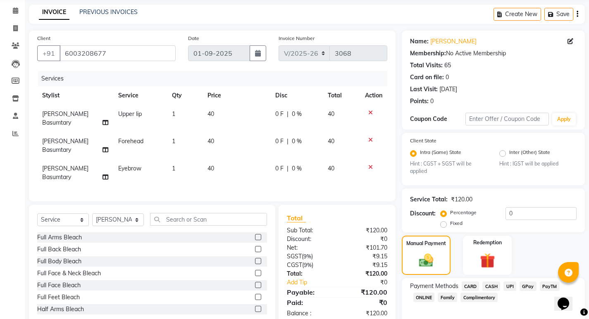
scroll to position [69, 0]
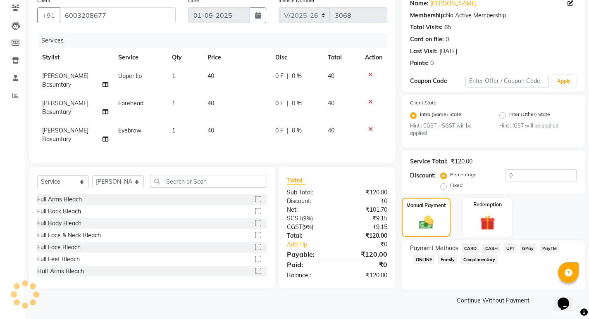
click at [511, 248] on span "UPI" at bounding box center [509, 249] width 13 height 10
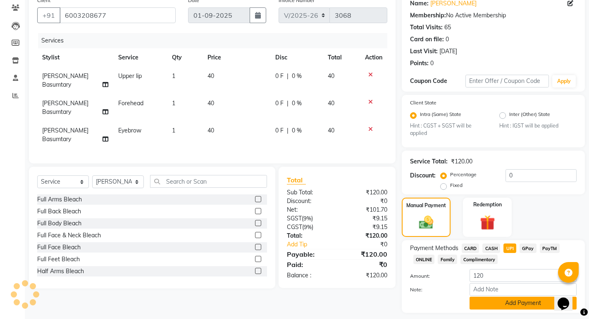
click at [519, 302] on button "Add Payment" at bounding box center [522, 303] width 107 height 13
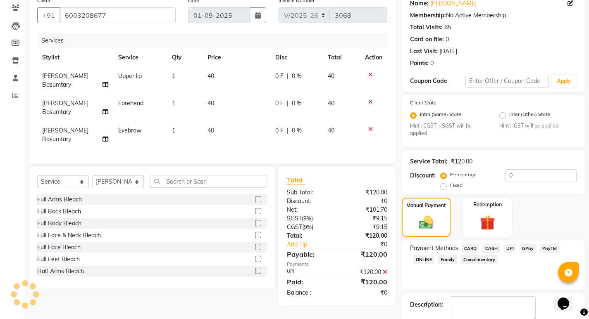
scroll to position [116, 0]
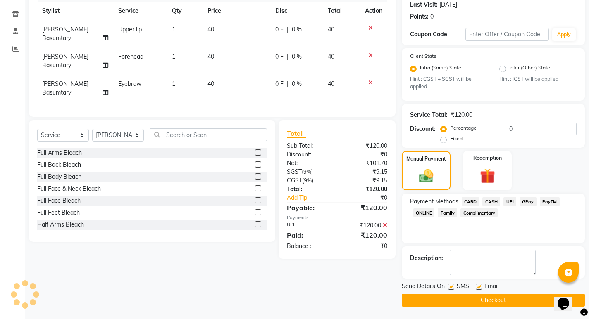
click at [505, 302] on button "Checkout" at bounding box center [493, 300] width 183 height 13
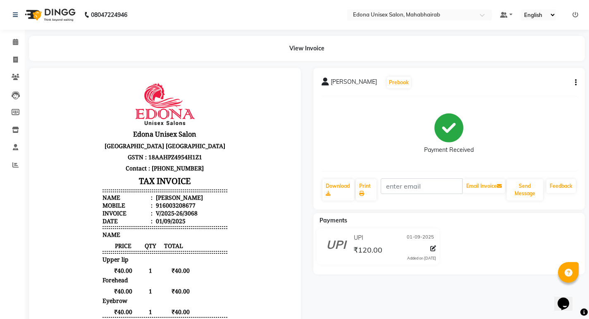
click at [515, 260] on div "UPI [DATE] ₹120.00 Added on [DATE]" at bounding box center [449, 248] width 284 height 40
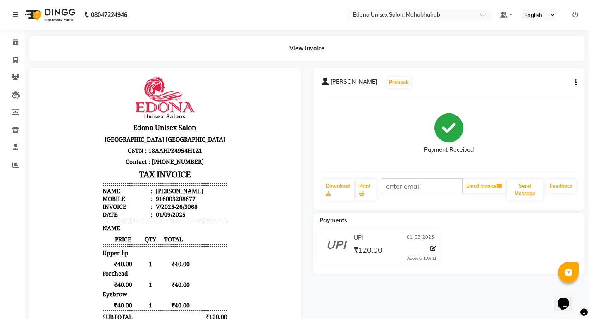
drag, startPoint x: 285, startPoint y: 138, endPoint x: 335, endPoint y: 295, distance: 165.0
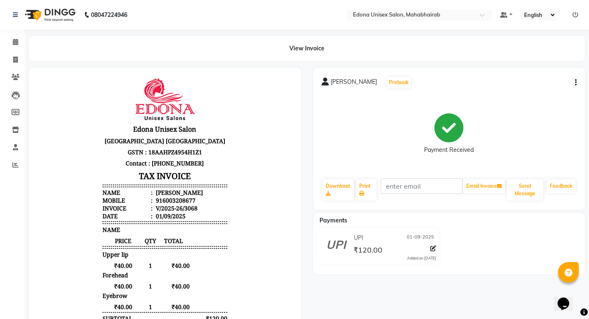
scroll to position [0, 0]
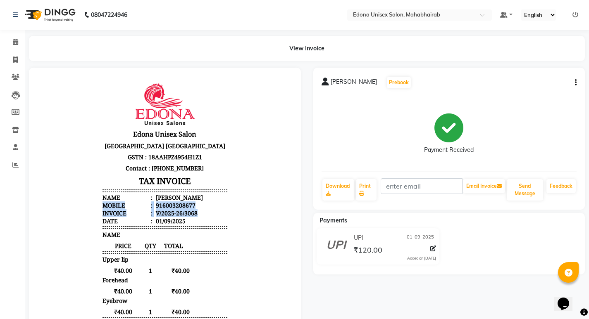
drag, startPoint x: 279, startPoint y: 196, endPoint x: 282, endPoint y: 213, distance: 16.7
click at [282, 213] on html "Edona Unisex Salon [GEOGRAPHIC_DATA] [GEOGRAPHIC_DATA] GSTN : 18AAHPZ4954H1Z1 C…" at bounding box center [164, 242] width 255 height 333
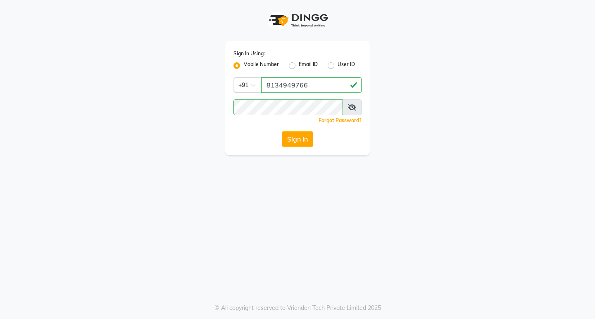
click at [298, 138] on button "Sign In" at bounding box center [297, 139] width 31 height 16
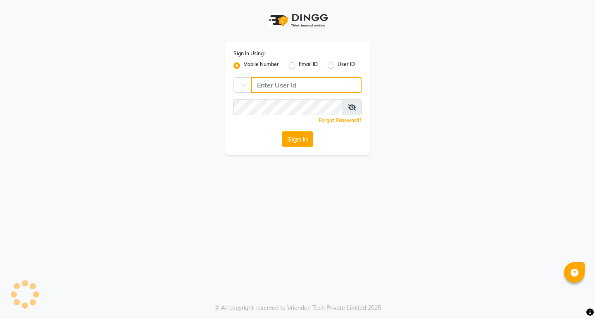
type input "8134949766"
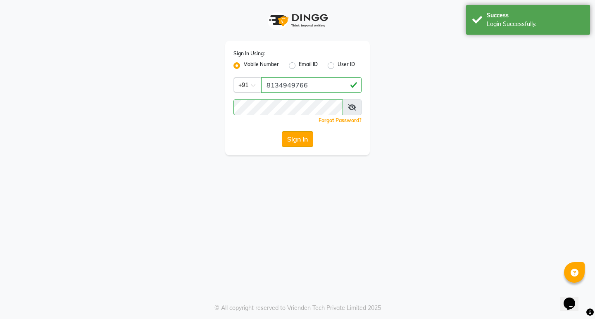
drag, startPoint x: 323, startPoint y: 138, endPoint x: 311, endPoint y: 140, distance: 12.1
click at [311, 140] on div "Sign In" at bounding box center [297, 139] width 128 height 16
click at [310, 140] on button "Sign In" at bounding box center [297, 139] width 31 height 16
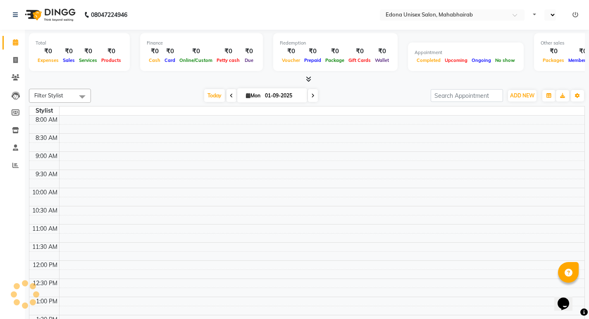
select select "en"
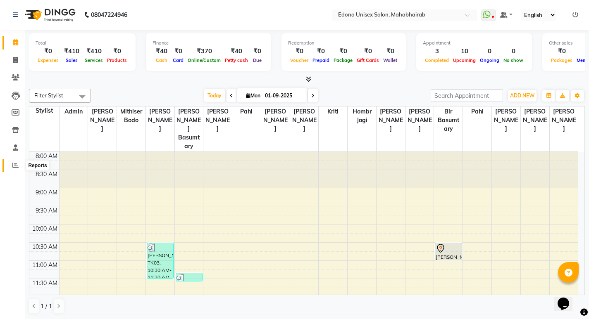
click at [11, 167] on span at bounding box center [15, 166] width 14 height 10
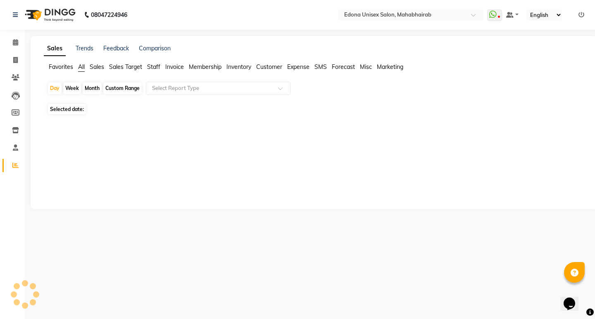
click at [17, 164] on icon at bounding box center [15, 165] width 6 height 6
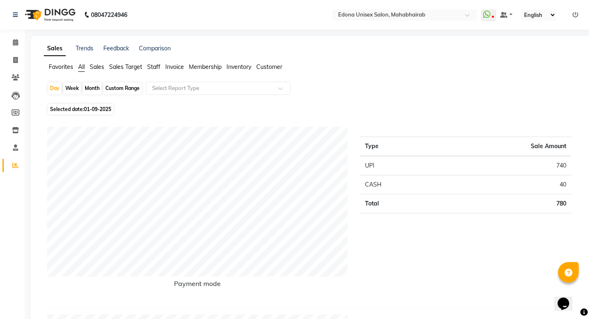
click at [157, 66] on span "Staff" at bounding box center [153, 66] width 13 height 7
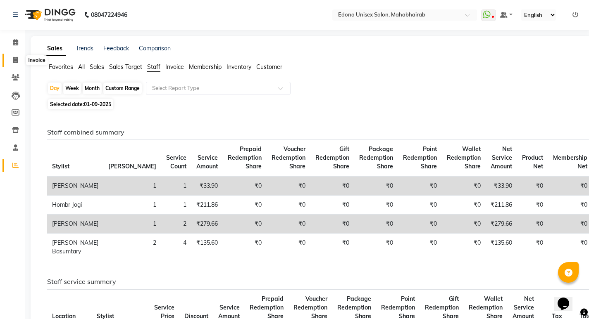
drag, startPoint x: 14, startPoint y: 62, endPoint x: 90, endPoint y: 0, distance: 97.8
click at [13, 63] on icon at bounding box center [15, 60] width 5 height 6
select select "service"
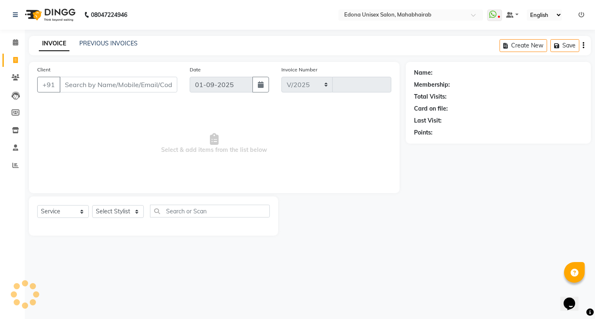
select select "5393"
type input "3067"
click at [16, 41] on icon at bounding box center [15, 42] width 5 height 6
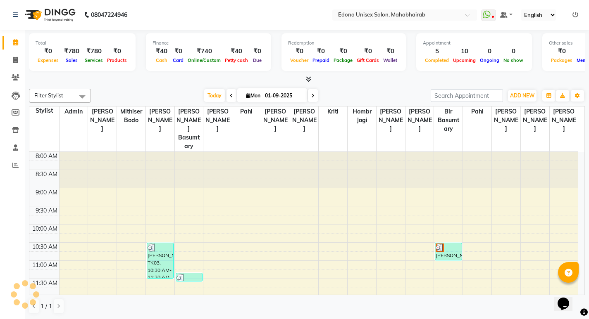
scroll to position [219, 0]
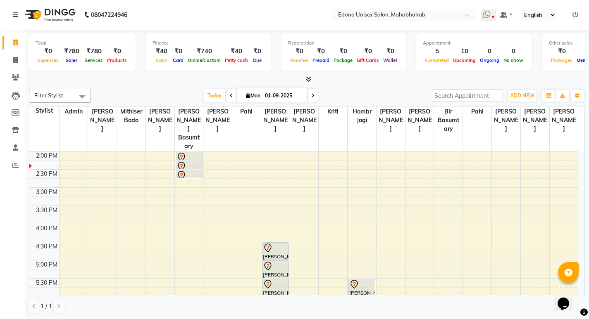
click at [306, 79] on icon at bounding box center [308, 79] width 5 height 6
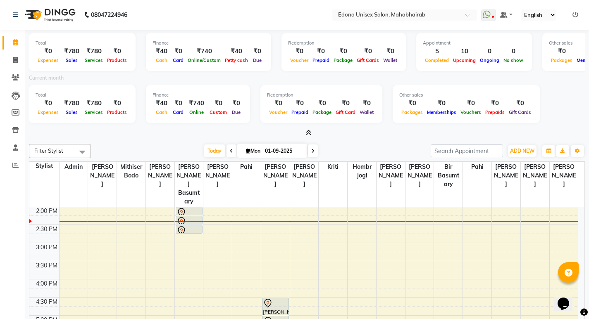
click at [66, 150] on span "Filter Stylist" at bounding box center [60, 151] width 62 height 14
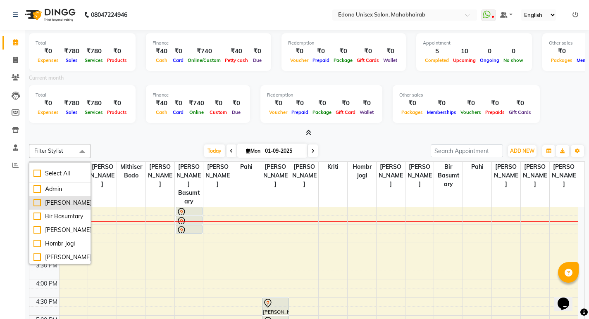
click at [36, 201] on div "[PERSON_NAME]" at bounding box center [59, 203] width 53 height 9
checkbox input "true"
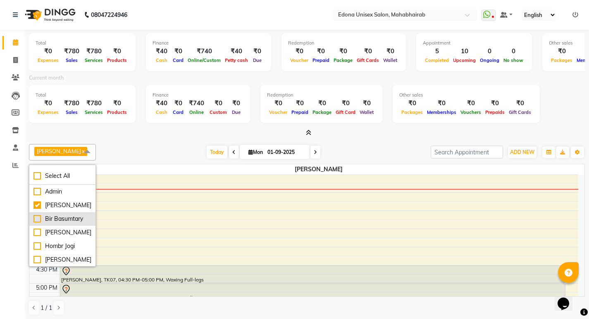
click at [37, 223] on div "Bir Basumtary" at bounding box center [62, 219] width 58 height 9
checkbox input "true"
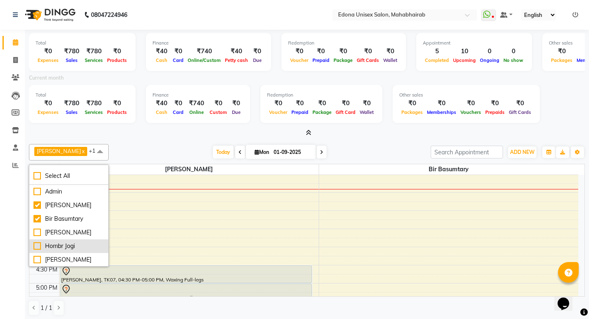
click at [35, 251] on div "Hombr Jogi" at bounding box center [68, 246] width 71 height 9
checkbox input "true"
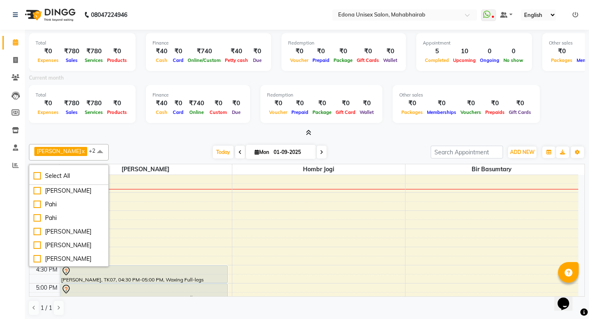
scroll to position [128, 0]
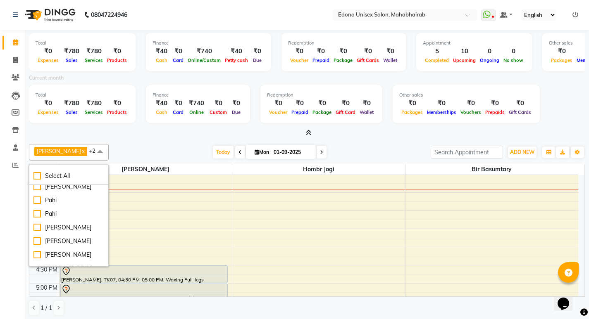
click at [37, 178] on div "Mithiser Bodo" at bounding box center [68, 173] width 71 height 9
checkbox input "true"
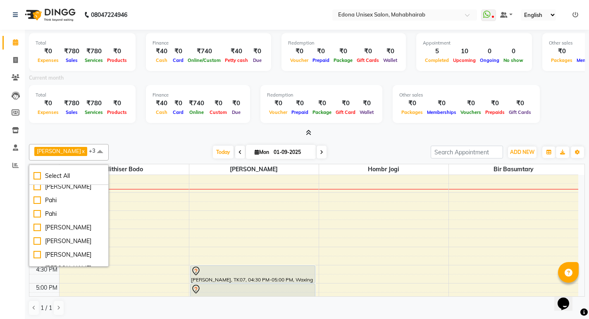
drag, startPoint x: 93, startPoint y: 228, endPoint x: 93, endPoint y: 235, distance: 7.0
click at [93, 235] on div "Select All Admin Anju Sonar Bir Basumtary Hemen Daimari Hombr Jogi Jenny kayina…" at bounding box center [69, 216] width 80 height 102
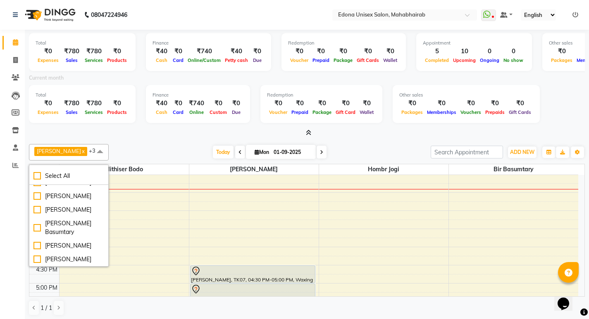
scroll to position [186, 0]
drag, startPoint x: 39, startPoint y: 219, endPoint x: 41, endPoint y: 227, distance: 9.0
click at [39, 201] on div "[PERSON_NAME]" at bounding box center [68, 196] width 71 height 9
checkbox input "true"
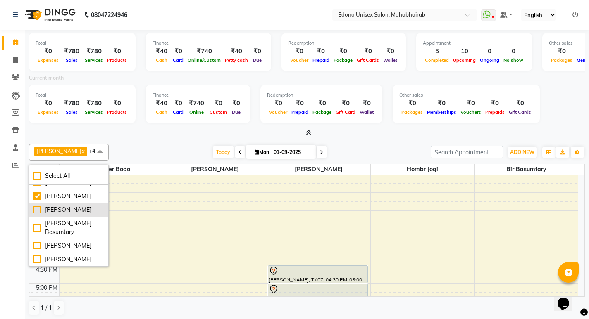
click at [41, 214] on div "[PERSON_NAME]" at bounding box center [68, 210] width 71 height 9
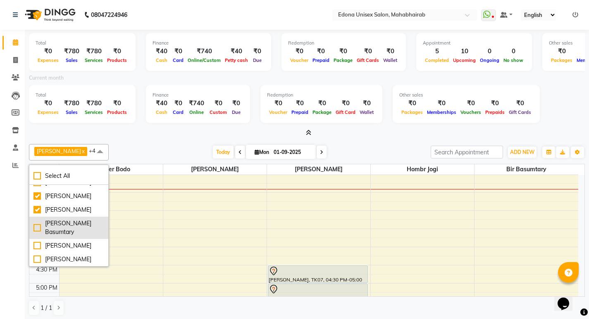
checkbox input "true"
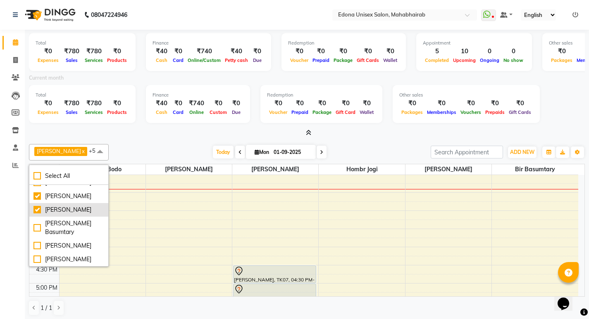
drag, startPoint x: 37, startPoint y: 264, endPoint x: 74, endPoint y: 246, distance: 41.2
click at [38, 237] on div "[PERSON_NAME] Basumtary" at bounding box center [68, 227] width 71 height 17
checkbox input "true"
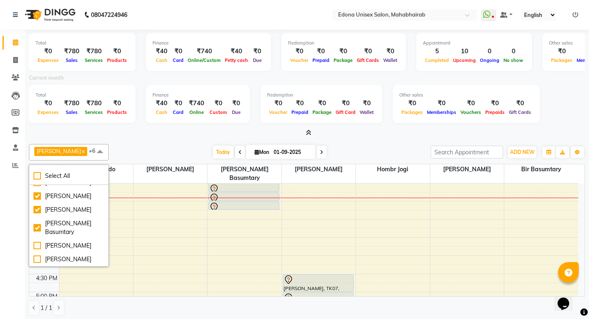
scroll to position [233, 0]
click at [43, 258] on div "[PERSON_NAME]" at bounding box center [68, 259] width 71 height 9
checkbox input "true"
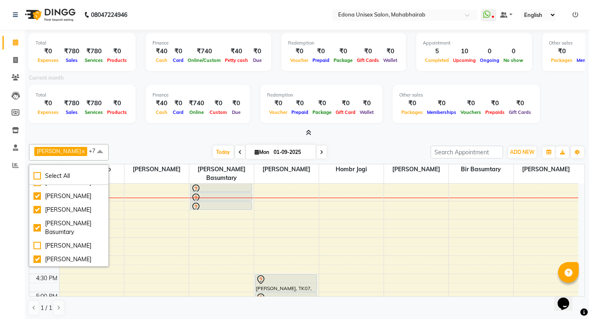
scroll to position [162, 0]
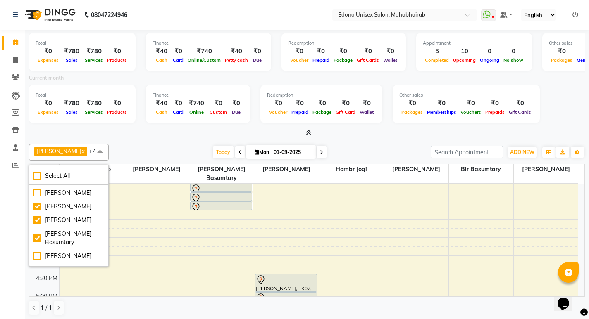
click at [92, 150] on span at bounding box center [100, 152] width 17 height 16
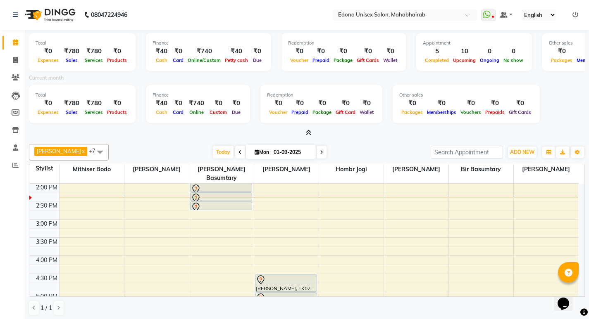
click at [385, 143] on div "Anju Sonar x Bir Basumtary x Hombr Jogi x Mithiser Bodo x Rashmi Basumtary x Re…" at bounding box center [307, 230] width 556 height 178
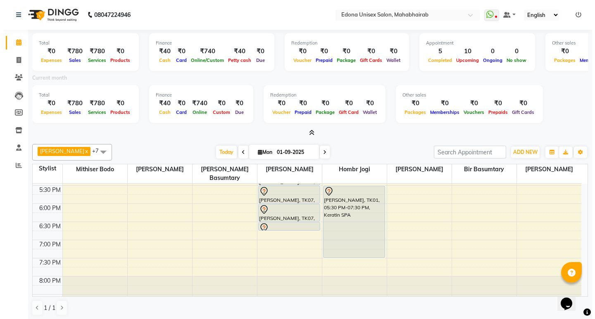
scroll to position [351, 0]
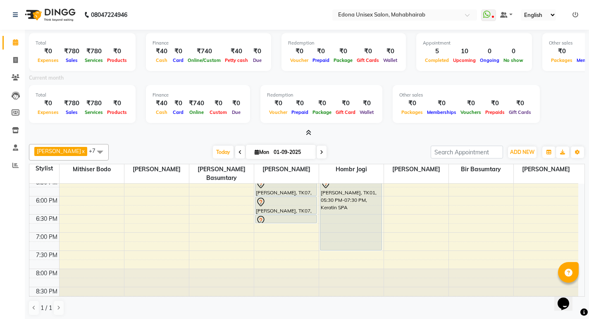
click at [306, 132] on icon at bounding box center [308, 133] width 5 height 6
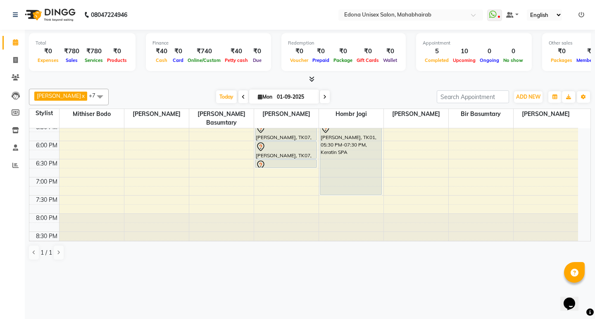
scroll to position [0, 0]
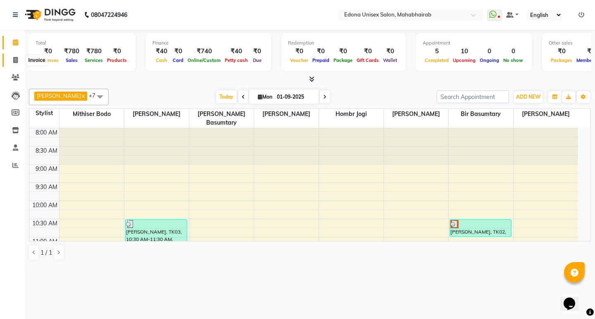
click at [11, 64] on span at bounding box center [15, 61] width 14 height 10
click at [15, 60] on icon at bounding box center [15, 60] width 5 height 6
select select "service"
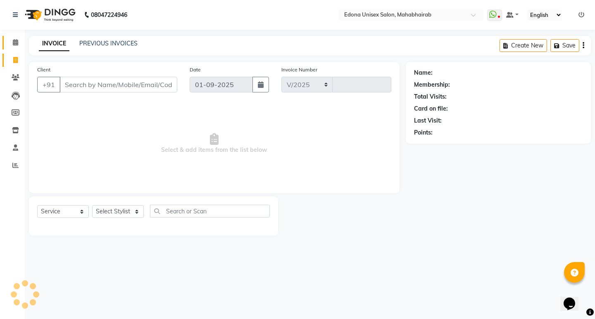
select select "5393"
type input "3067"
